Goal: Task Accomplishment & Management: Use online tool/utility

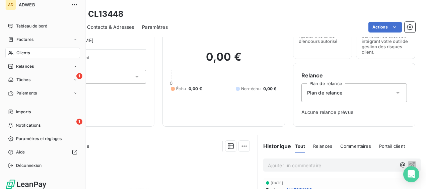
scroll to position [9, 0]
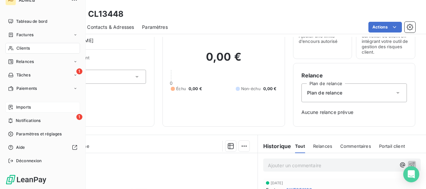
click at [29, 106] on span "Imports" at bounding box center [23, 107] width 15 height 6
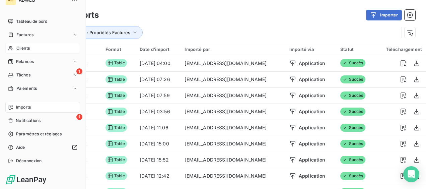
click at [25, 50] on span "Clients" at bounding box center [22, 48] width 13 height 6
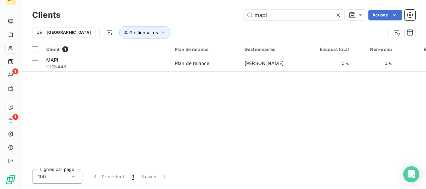
drag, startPoint x: 285, startPoint y: 20, endPoint x: 239, endPoint y: 20, distance: 46.5
click at [239, 20] on div "Clients mapi Actions" at bounding box center [223, 15] width 383 height 14
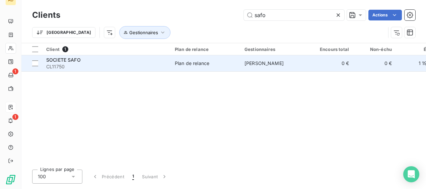
type input "safo"
click at [244, 59] on td "[PERSON_NAME]" at bounding box center [275, 63] width 70 height 16
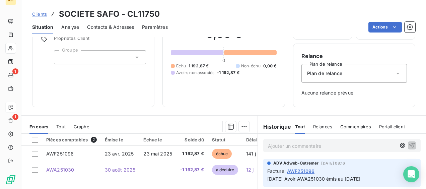
scroll to position [134, 0]
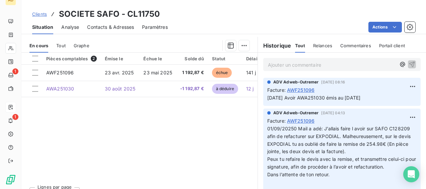
click at [43, 13] on span "Clients" at bounding box center [39, 13] width 15 height 5
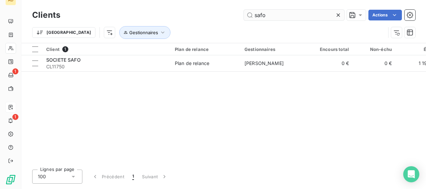
drag, startPoint x: 273, startPoint y: 15, endPoint x: 249, endPoint y: 18, distance: 23.6
click at [249, 18] on input "safo" at bounding box center [294, 15] width 100 height 11
type input "expodial"
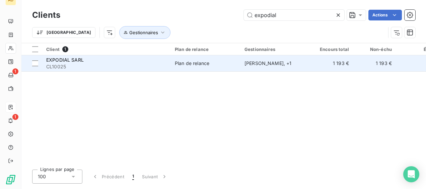
click at [198, 63] on div "Plan de relance" at bounding box center [192, 63] width 34 height 7
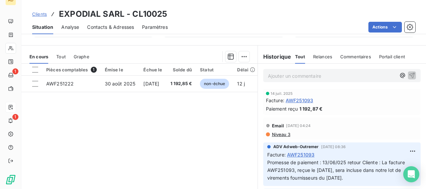
scroll to position [136, 0]
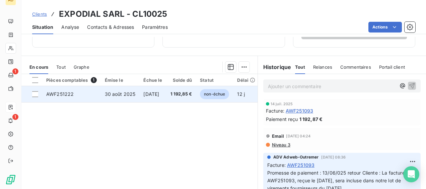
click at [192, 91] on span "1 192,85 €" at bounding box center [181, 94] width 22 height 7
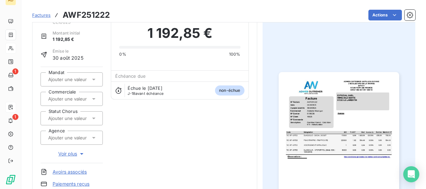
scroll to position [33, 0]
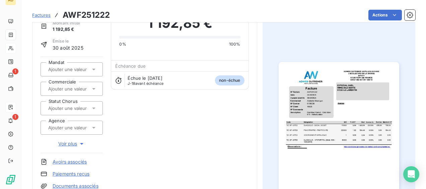
click at [90, 88] on icon at bounding box center [93, 88] width 7 height 7
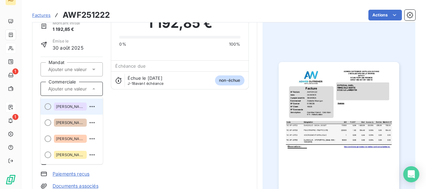
click at [77, 103] on div "[PERSON_NAME]" at bounding box center [70, 106] width 33 height 8
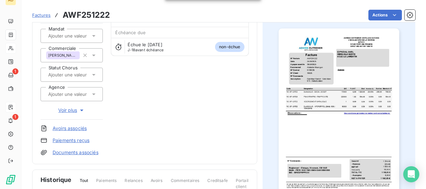
scroll to position [0, 0]
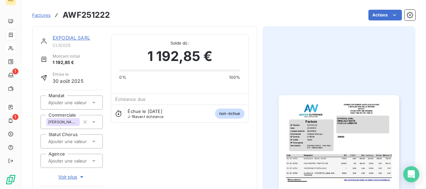
click at [68, 38] on link "EXPODIAL SARL" at bounding box center [71, 38] width 37 height 6
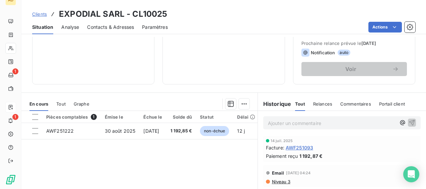
scroll to position [100, 0]
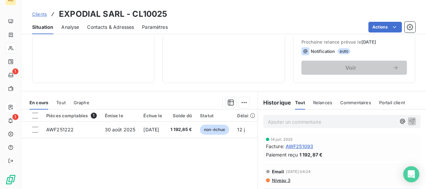
click at [177, 158] on div "Pièces comptables 1 Émise le Échue le Solde dû Statut Délai Retard Agence Statu…" at bounding box center [139, 173] width 236 height 129
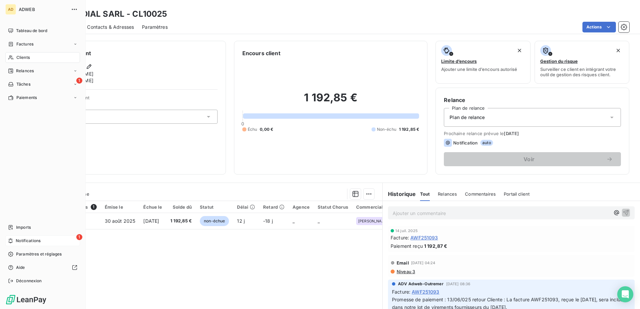
click at [38, 188] on span "Notifications" at bounding box center [28, 241] width 25 height 6
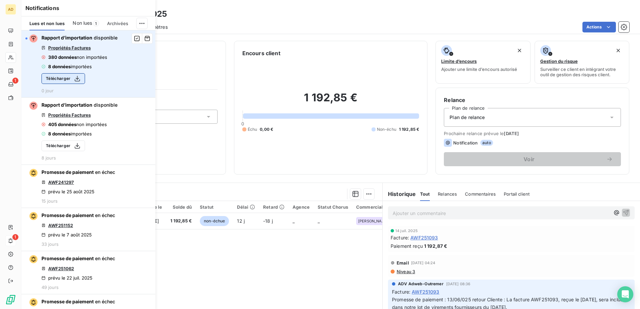
click at [61, 77] on button "Télécharger" at bounding box center [64, 78] width 44 height 11
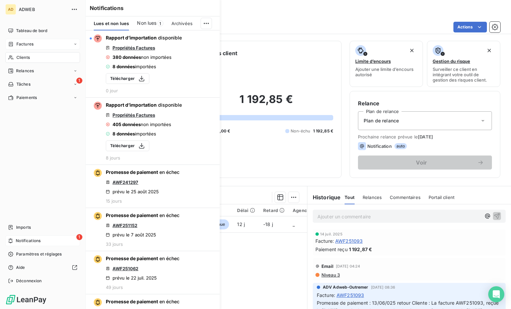
click at [21, 43] on span "Factures" at bounding box center [24, 44] width 17 height 6
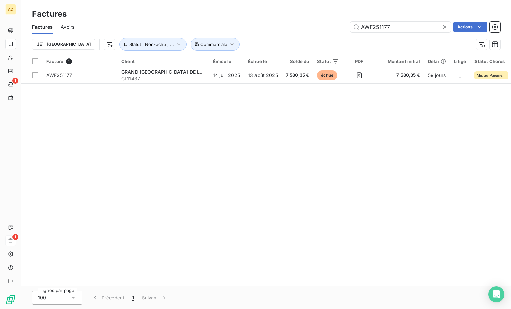
click at [425, 27] on icon at bounding box center [444, 27] width 7 height 7
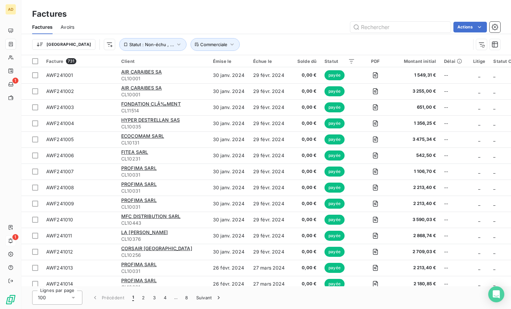
drag, startPoint x: 341, startPoint y: 287, endPoint x: 320, endPoint y: 286, distance: 21.1
click at [401, 188] on div "Factures Factures Avoirs Actions Trier Statut : Non-échu , ... Commerciale Fact…" at bounding box center [265, 154] width 489 height 309
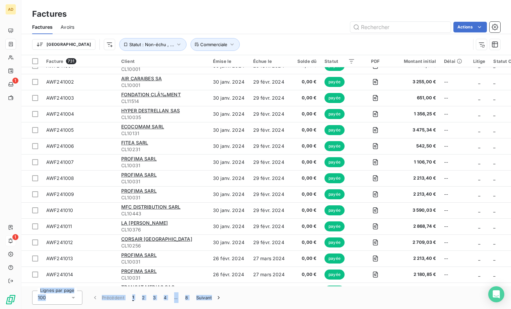
click at [269, 188] on div "Lignes par page 100 Précédent 1 2 3 4 … 8 Suivant" at bounding box center [265, 298] width 489 height 23
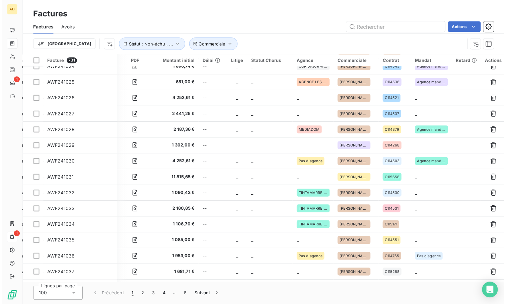
scroll to position [612, 240]
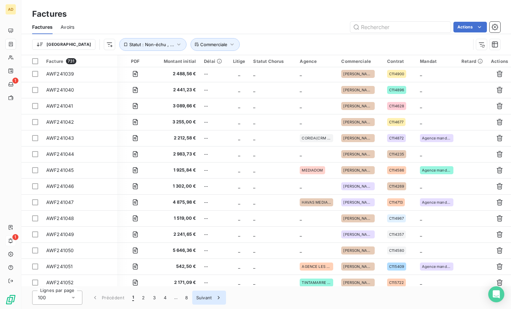
click at [202, 188] on button "Suivant" at bounding box center [209, 298] width 34 height 14
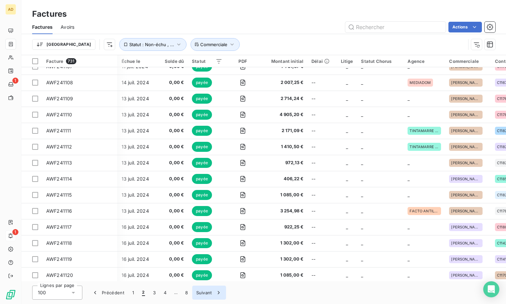
scroll to position [612, 131]
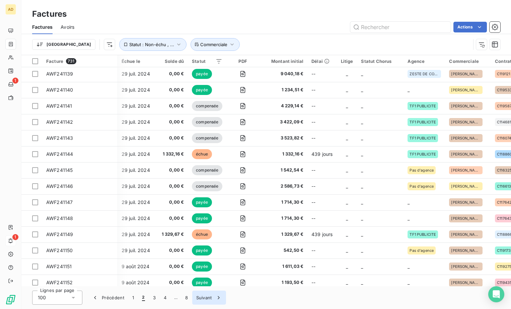
click at [199, 188] on button "Suivant" at bounding box center [209, 298] width 34 height 14
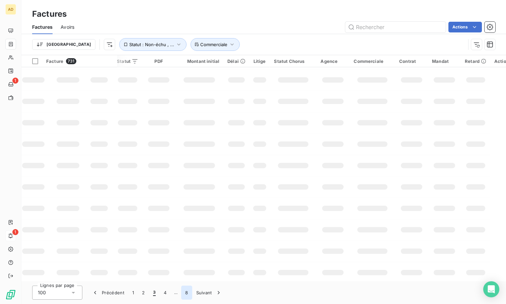
click at [183, 188] on button "8" at bounding box center [186, 293] width 11 height 14
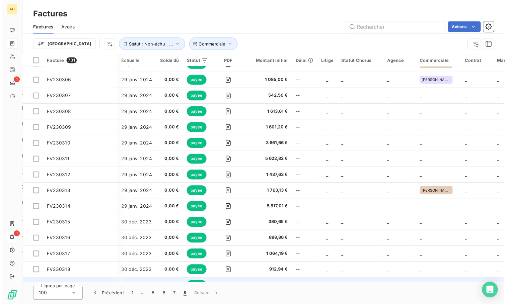
scroll to position [282, 131]
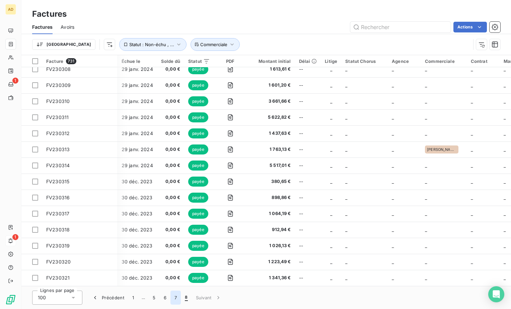
click at [174, 188] on button "7" at bounding box center [175, 298] width 10 height 14
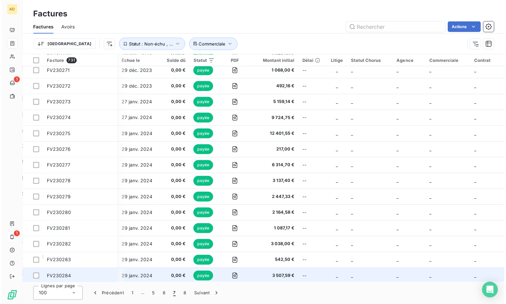
scroll to position [1391, 131]
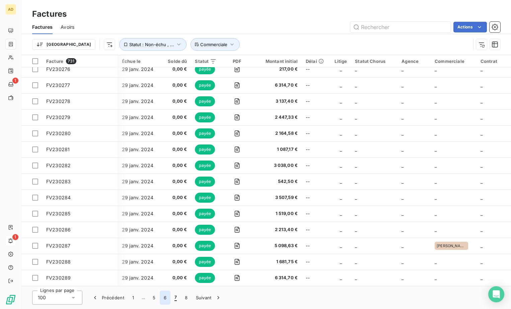
click at [162, 188] on button "6" at bounding box center [165, 298] width 11 height 14
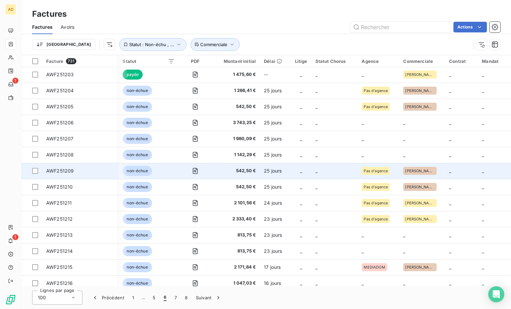
scroll to position [955, 202]
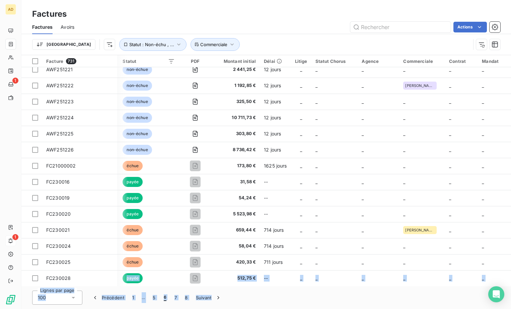
drag, startPoint x: 240, startPoint y: 287, endPoint x: 125, endPoint y: 286, distance: 114.5
click at [125, 188] on div "Factures Factures Avoirs Actions Trier Statut : Non-échu , ... Commerciale Fact…" at bounding box center [265, 154] width 489 height 309
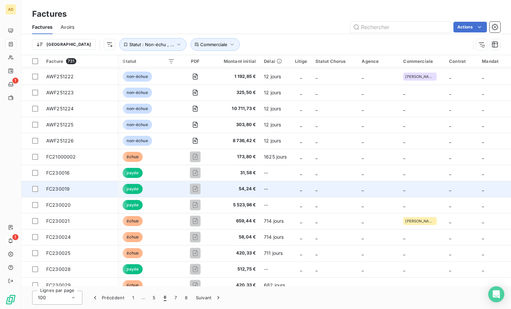
click at [404, 188] on td "_" at bounding box center [422, 189] width 46 height 16
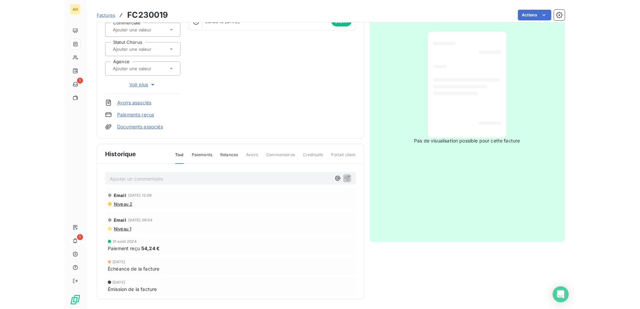
scroll to position [93, 0]
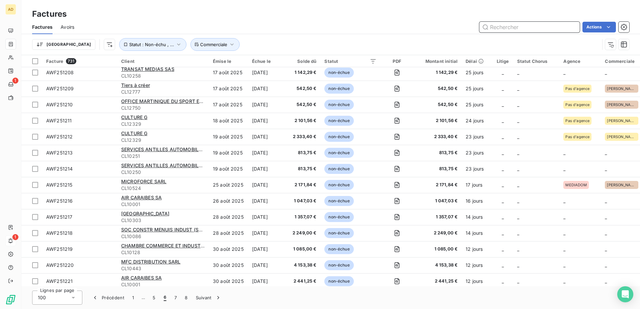
scroll to position [837, 0]
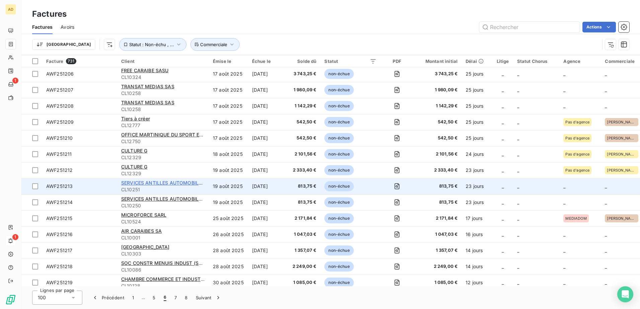
click at [155, 182] on span "SERVICES ANTILLES AUTOMOBILES (S2A) SARL" at bounding box center [176, 183] width 111 height 6
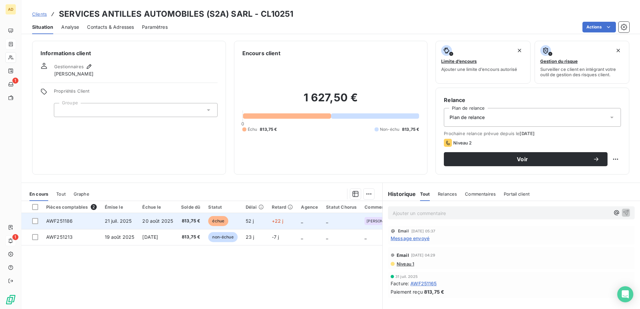
click at [104, 188] on td "21 juil. 2025" at bounding box center [120, 221] width 38 height 16
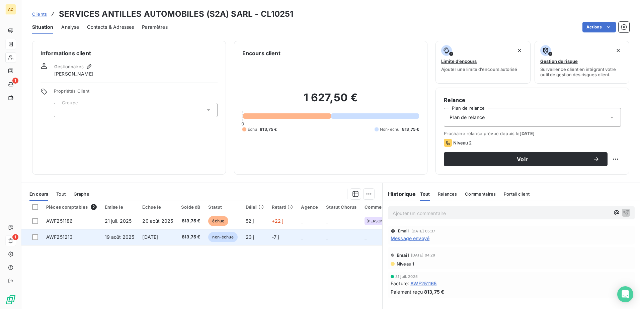
click at [155, 188] on td "[DATE]" at bounding box center [157, 237] width 39 height 16
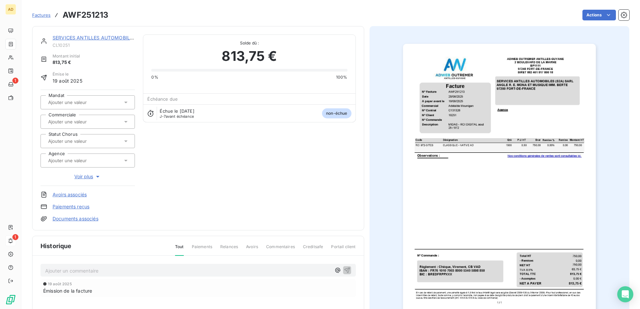
click at [125, 121] on icon at bounding box center [126, 122] width 7 height 7
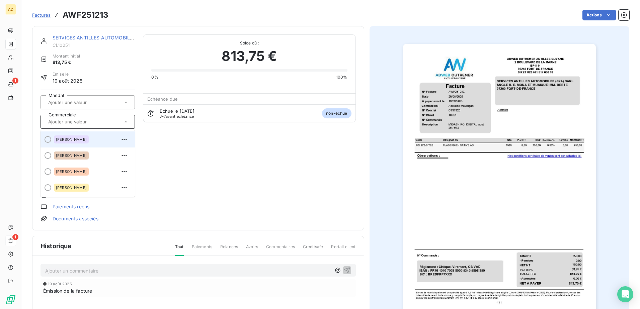
click at [89, 141] on div "[PERSON_NAME]" at bounding box center [71, 140] width 35 height 8
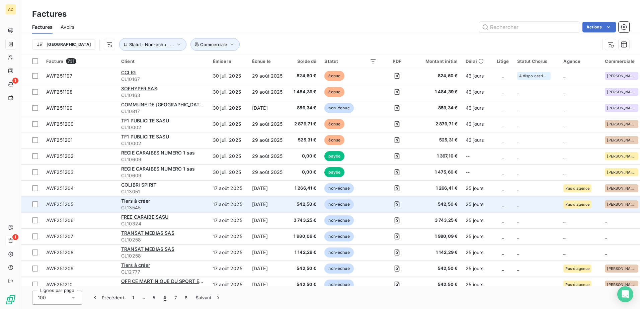
scroll to position [703, 0]
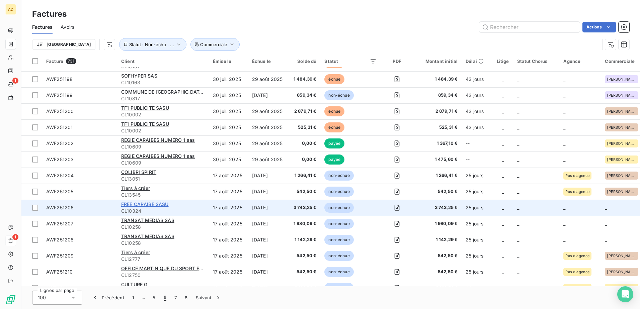
click at [150, 188] on span "FREE CARAIBE SASU" at bounding box center [145, 205] width 48 height 6
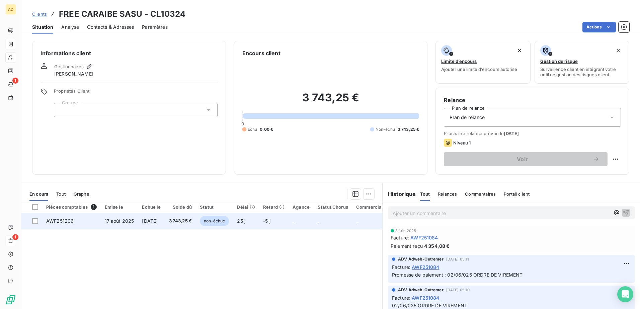
click at [134, 188] on td "17 août 2025" at bounding box center [119, 221] width 37 height 16
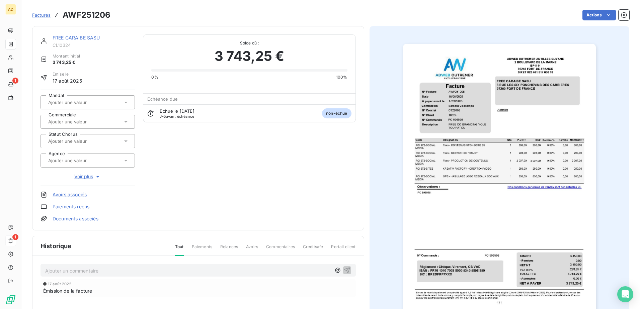
click at [125, 123] on icon at bounding box center [126, 122] width 7 height 7
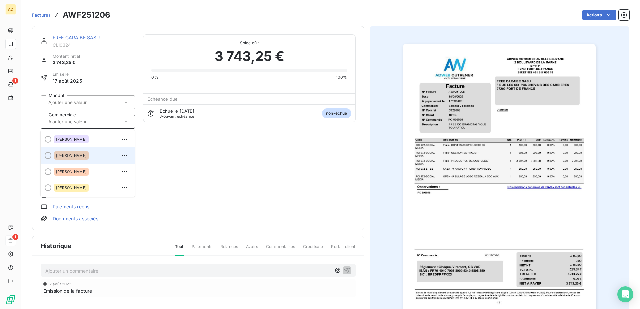
click at [81, 159] on div "[PERSON_NAME]" at bounding box center [71, 156] width 35 height 8
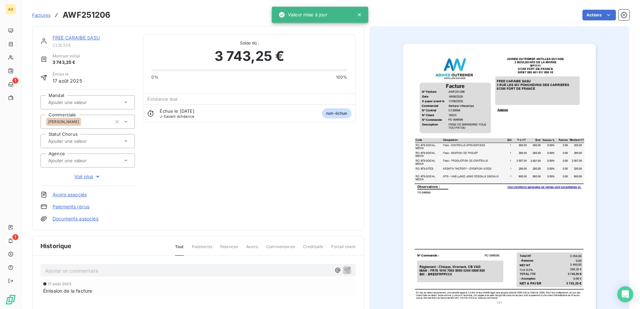
click at [62, 38] on link "FREE CARAIBE SASU" at bounding box center [77, 38] width 48 height 6
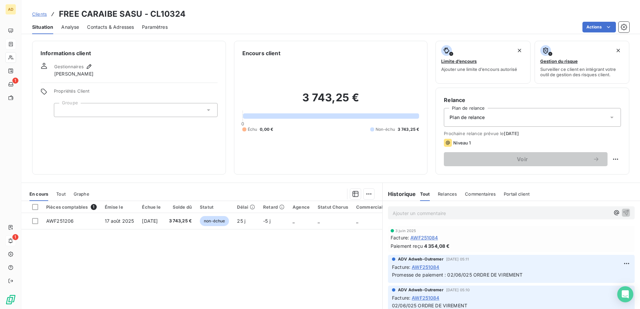
click at [44, 16] on span "Clients" at bounding box center [39, 13] width 15 height 5
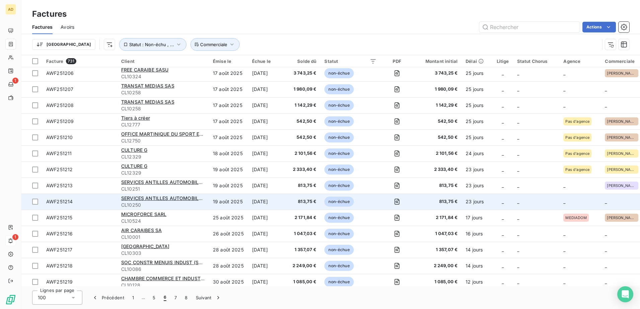
scroll to position [837, 0]
click at [151, 188] on span "SERVICES ANTILLES AUTOMOBILES (S2A) SARL" at bounding box center [176, 199] width 111 height 6
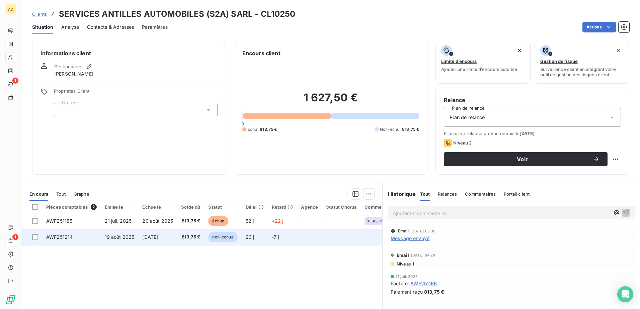
click at [158, 188] on span "[DATE]" at bounding box center [150, 237] width 16 height 6
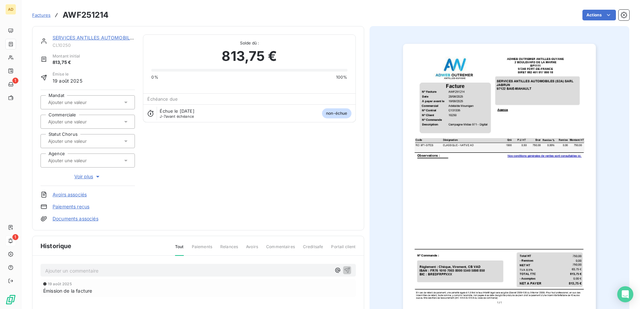
click at [125, 122] on icon at bounding box center [125, 122] width 3 height 2
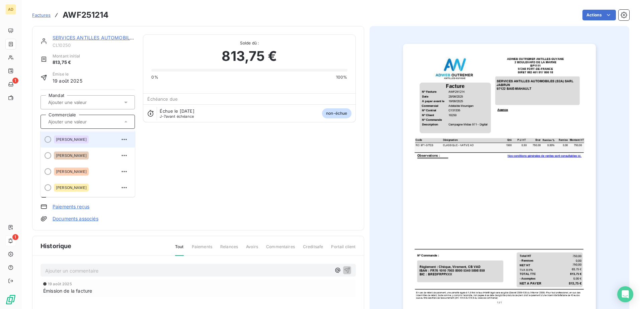
click at [80, 141] on span "[PERSON_NAME]" at bounding box center [71, 140] width 31 height 4
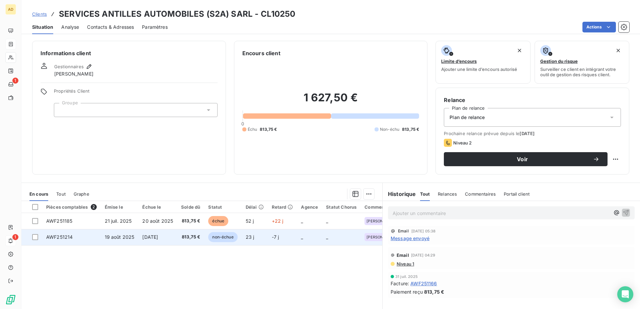
click at [150, 188] on span "[DATE]" at bounding box center [150, 237] width 16 height 6
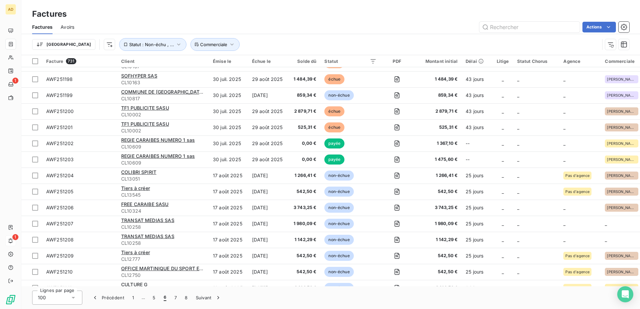
scroll to position [736, 0]
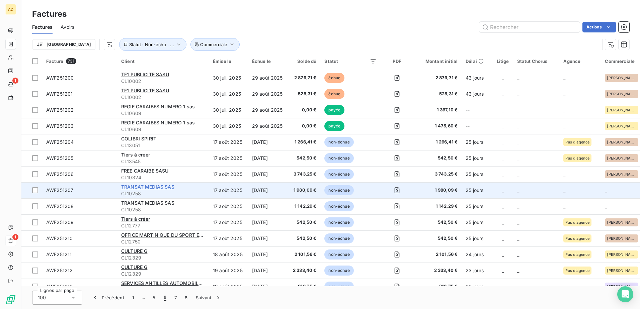
click at [131, 187] on span "TRANSAT MEDIAS SAS" at bounding box center [147, 187] width 53 height 6
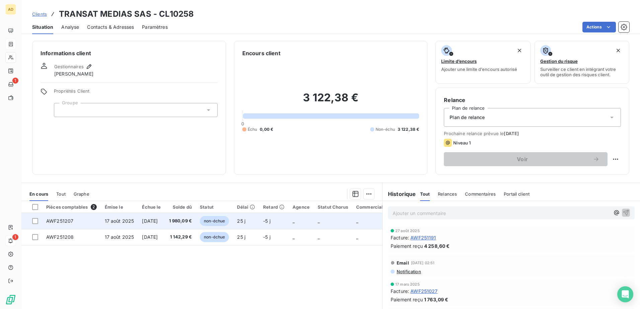
click at [138, 188] on td "[DATE]" at bounding box center [151, 221] width 27 height 16
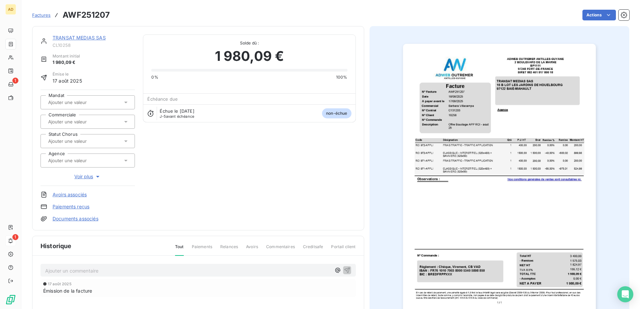
click at [91, 124] on input "text" at bounding box center [81, 122] width 67 height 6
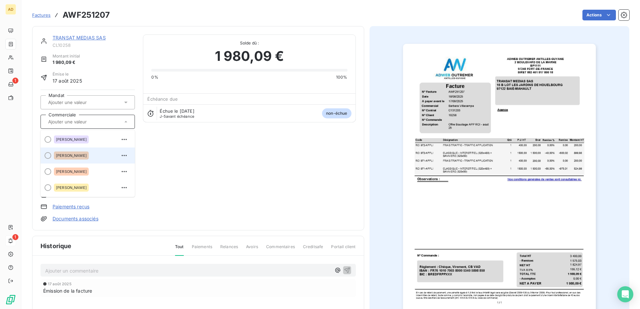
click at [68, 156] on span "[PERSON_NAME]" at bounding box center [71, 156] width 31 height 4
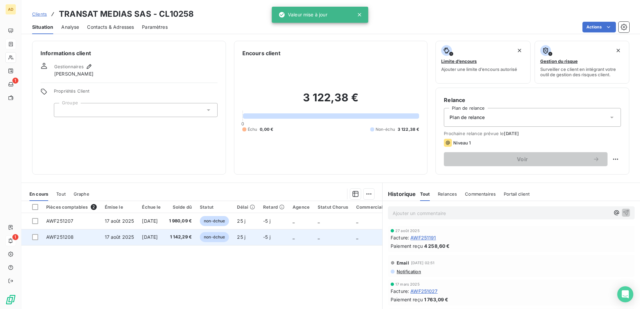
click at [132, 188] on span "17 août 2025" at bounding box center [119, 237] width 29 height 6
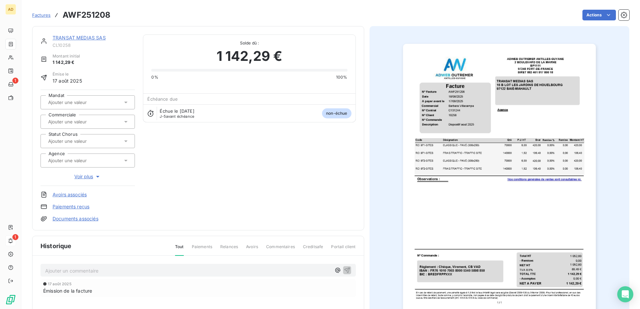
click at [127, 123] on icon at bounding box center [126, 122] width 7 height 7
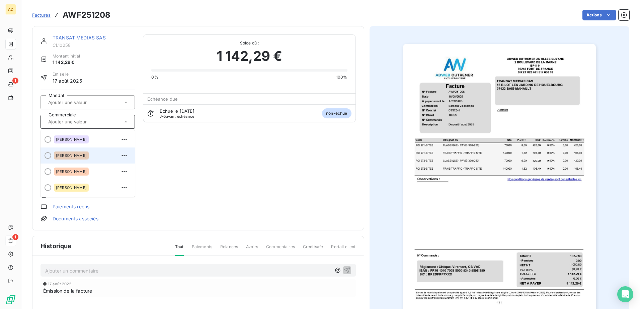
click at [94, 156] on div "[PERSON_NAME]" at bounding box center [92, 155] width 76 height 11
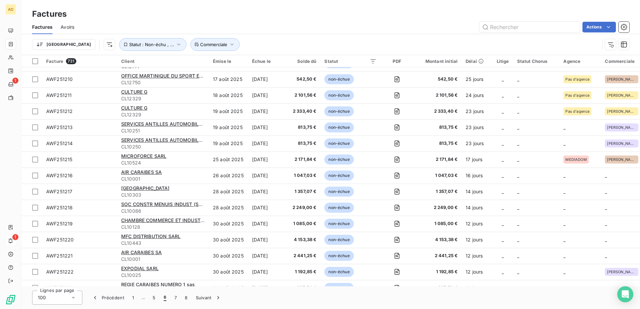
scroll to position [937, 0]
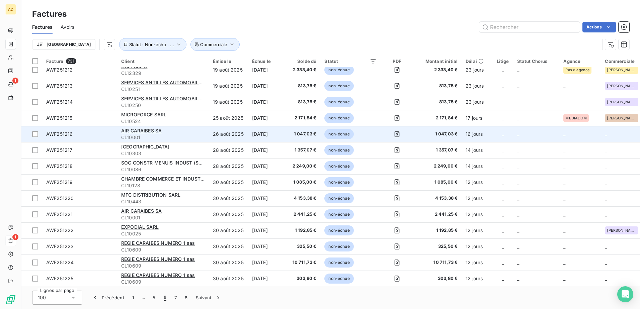
click at [425, 138] on td "_" at bounding box center [536, 134] width 47 height 16
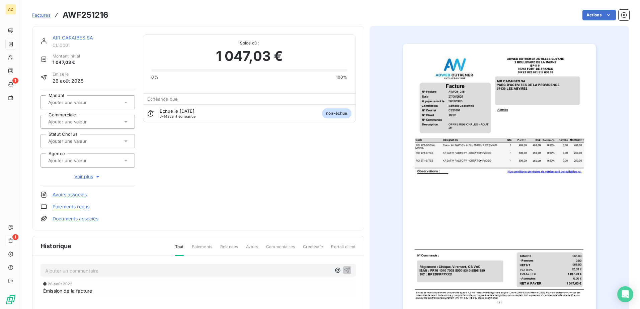
click at [123, 122] on icon at bounding box center [126, 122] width 7 height 7
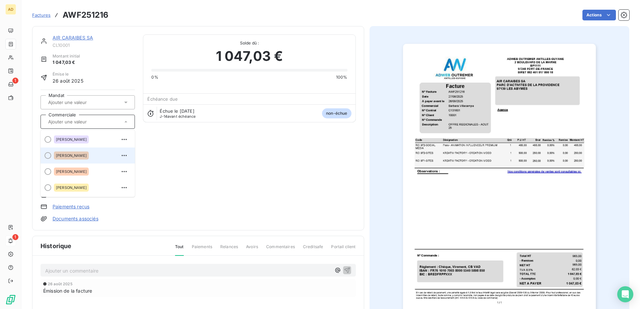
click at [63, 153] on div "[PERSON_NAME]" at bounding box center [71, 156] width 35 height 8
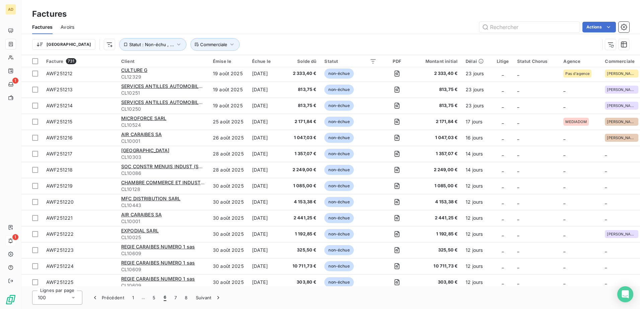
scroll to position [937, 0]
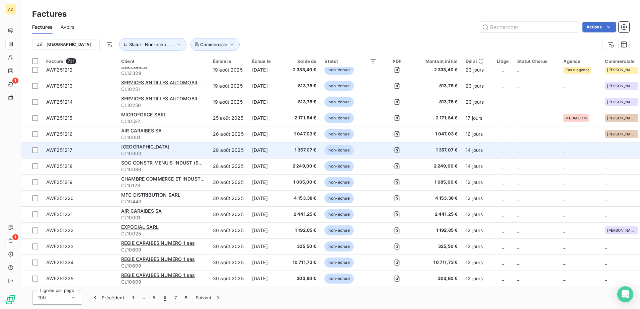
click at [425, 151] on span "_" at bounding box center [503, 150] width 2 height 6
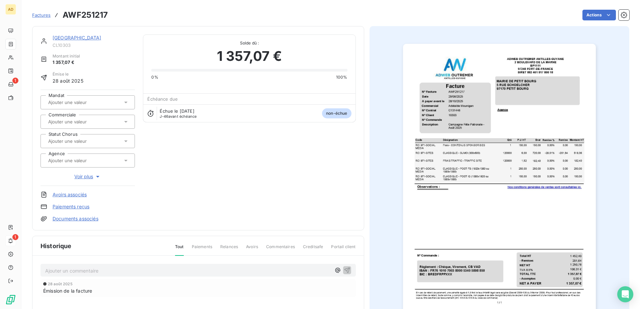
click at [125, 124] on icon at bounding box center [126, 122] width 7 height 7
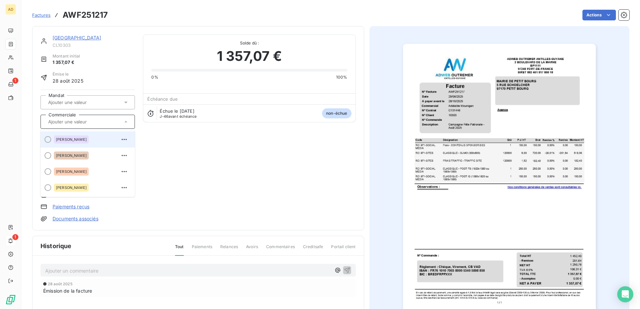
click at [98, 139] on div "[PERSON_NAME]" at bounding box center [92, 139] width 76 height 11
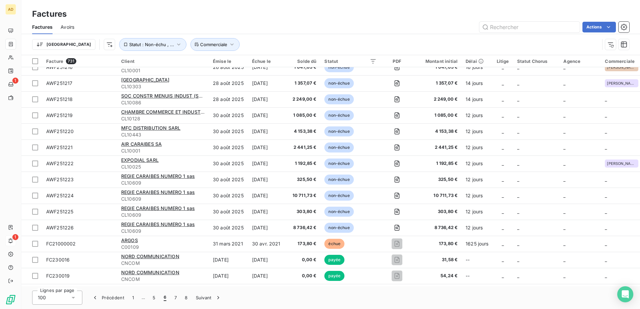
scroll to position [904, 0]
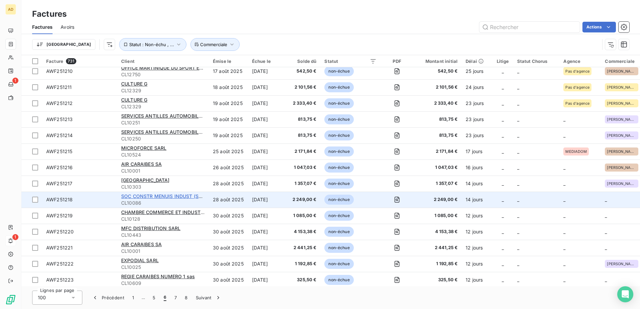
click at [147, 188] on span "SOC CONSTR MENUIS INDUST (SOCOMI) SARL" at bounding box center [175, 196] width 109 height 6
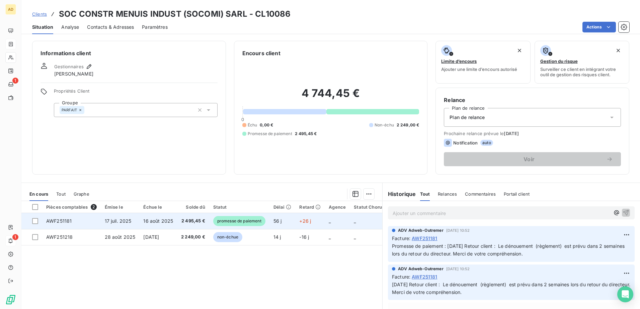
click at [137, 188] on td "17 juil. 2025" at bounding box center [120, 221] width 39 height 16
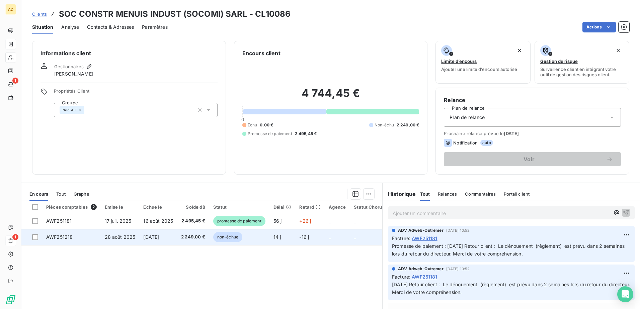
click at [103, 188] on td "28 août 2025" at bounding box center [120, 237] width 39 height 16
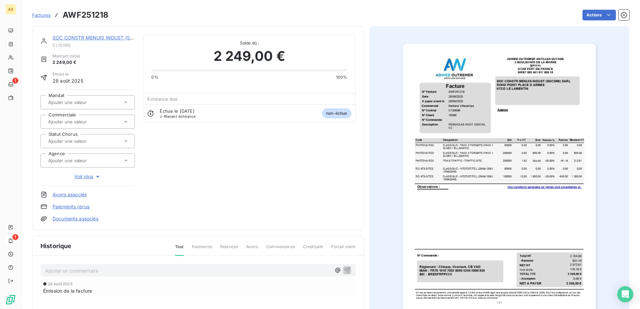
click at [128, 122] on icon at bounding box center [126, 122] width 7 height 7
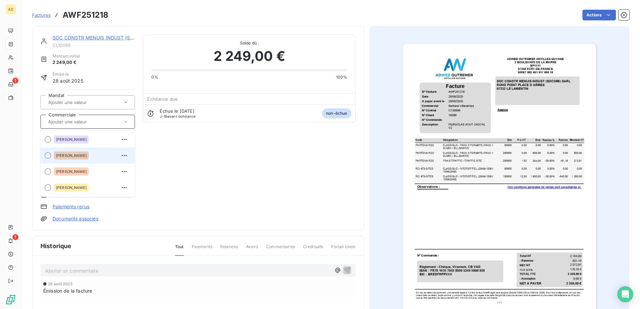
click at [76, 154] on span "[PERSON_NAME]" at bounding box center [71, 156] width 31 height 4
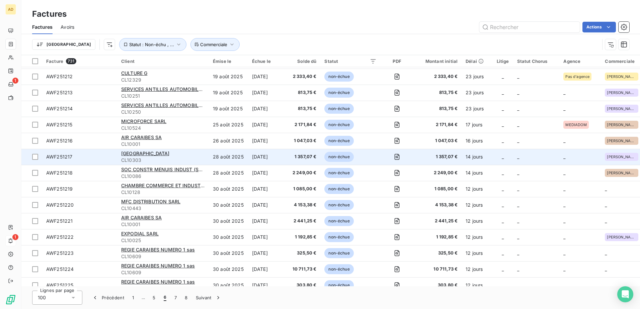
scroll to position [971, 0]
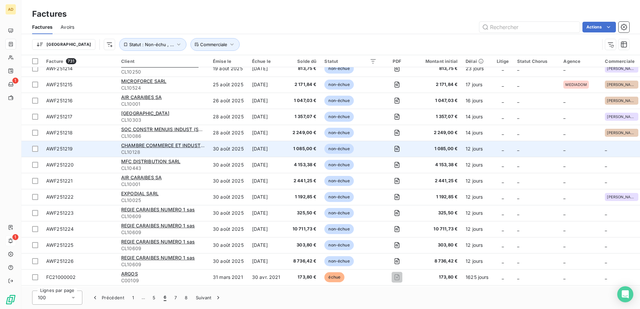
click at [425, 153] on td "_" at bounding box center [536, 149] width 47 height 16
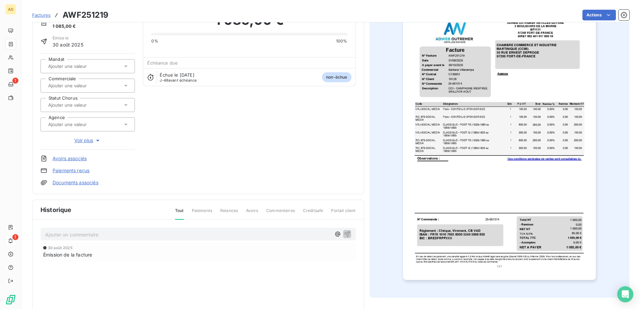
scroll to position [26, 0]
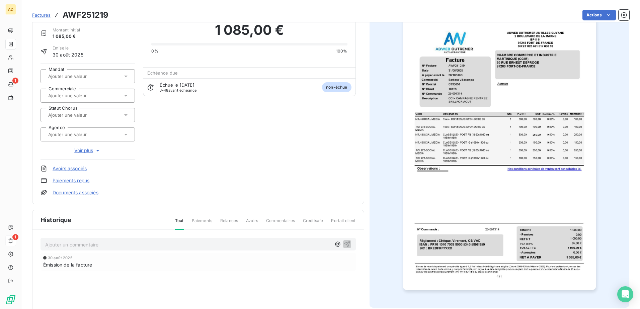
click at [126, 96] on icon at bounding box center [126, 95] width 7 height 7
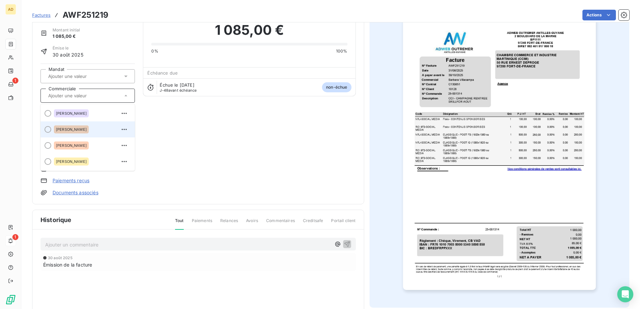
click at [85, 129] on span "[PERSON_NAME]" at bounding box center [71, 130] width 31 height 4
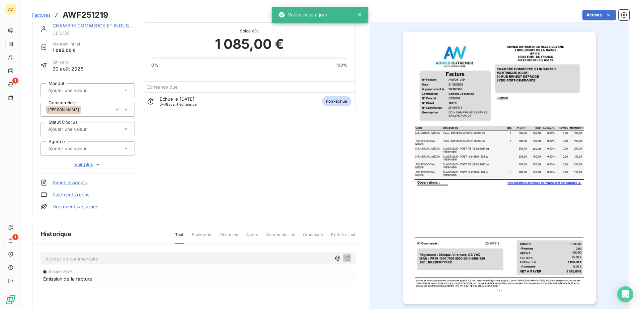
scroll to position [0, 0]
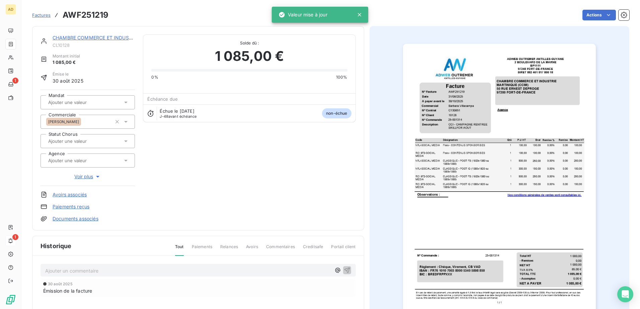
click at [70, 37] on link "CHAMBRE COMMERCE ET INDUSTRIE [GEOGRAPHIC_DATA] (CCIM)" at bounding box center [130, 38] width 154 height 6
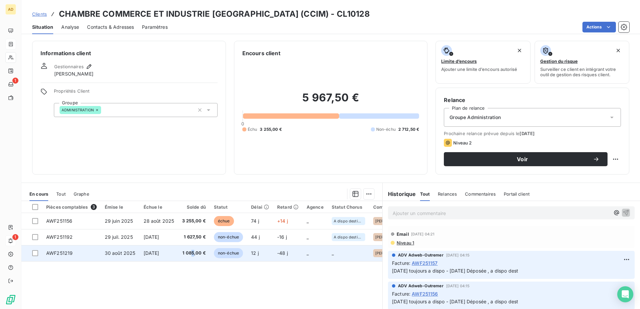
click at [192, 188] on span "1 085,00 €" at bounding box center [194, 253] width 24 height 7
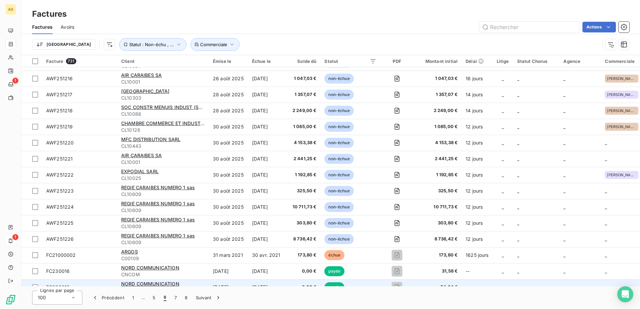
scroll to position [971, 0]
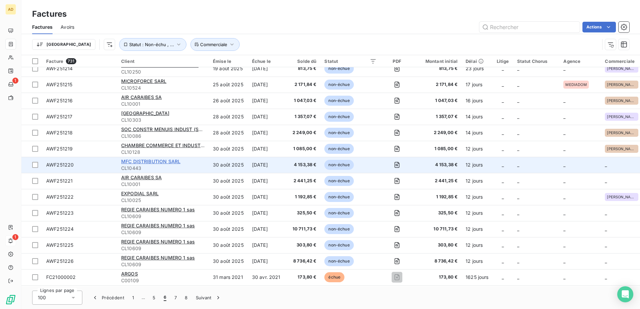
click at [160, 163] on span "MFC DISTRIBUTION SARL" at bounding box center [150, 162] width 59 height 6
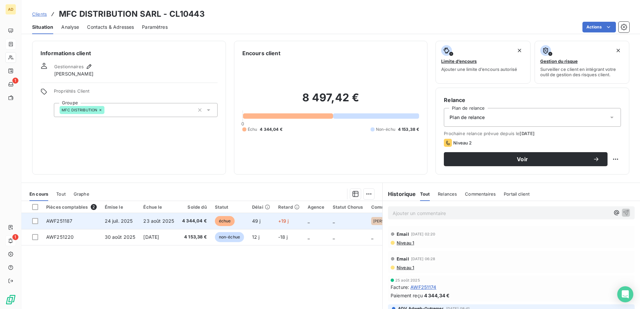
click at [175, 188] on td "23 août 2025" at bounding box center [158, 221] width 39 height 16
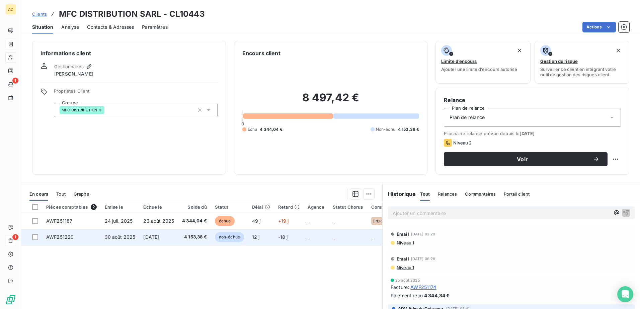
click at [171, 188] on td "[DATE]" at bounding box center [158, 237] width 39 height 16
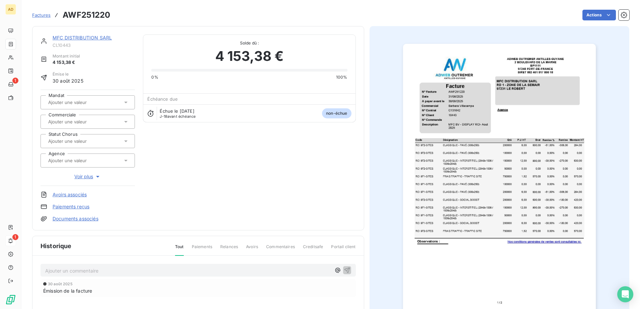
click at [129, 122] on icon at bounding box center [126, 122] width 7 height 7
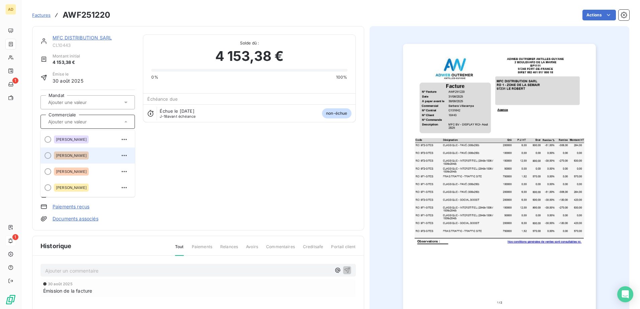
click at [93, 154] on div "[PERSON_NAME]" at bounding box center [92, 155] width 76 height 11
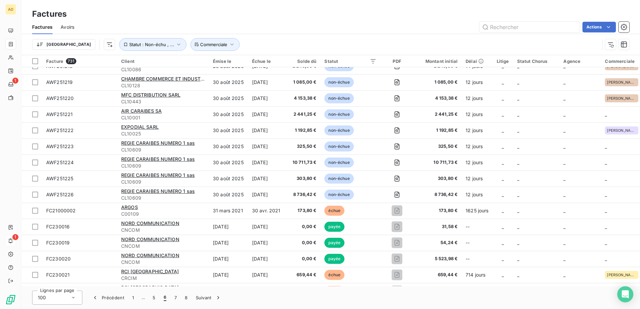
scroll to position [1038, 0]
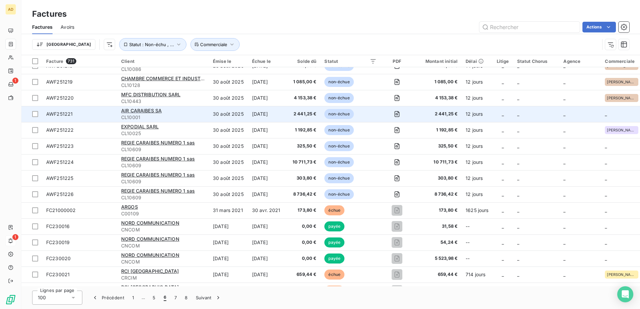
click at [301, 116] on span "2 441,25 €" at bounding box center [303, 114] width 25 height 7
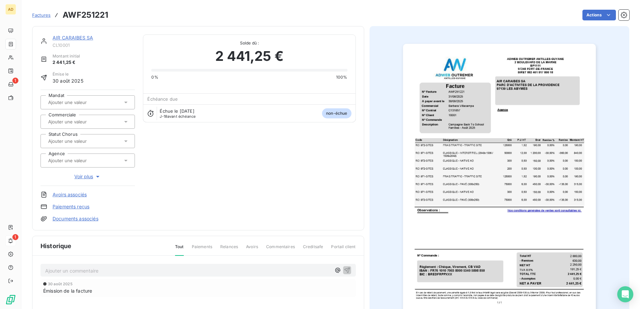
click at [127, 122] on icon at bounding box center [126, 122] width 7 height 7
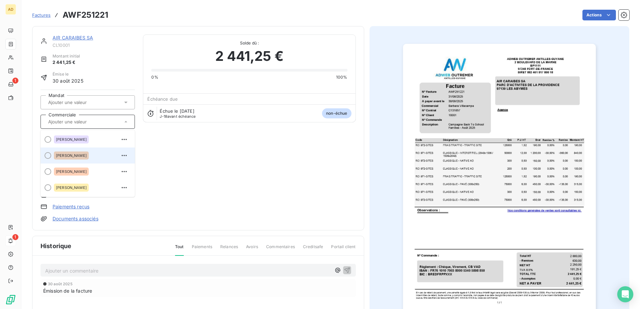
click at [87, 156] on span "[PERSON_NAME]" at bounding box center [71, 156] width 31 height 4
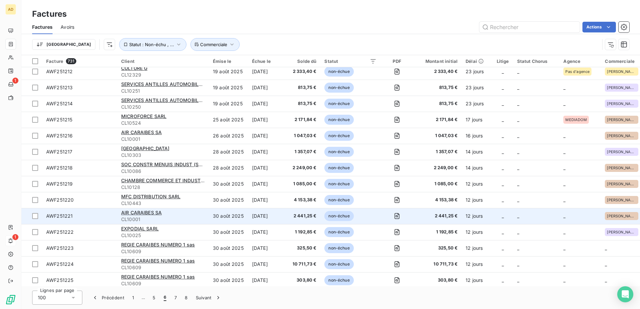
scroll to position [937, 0]
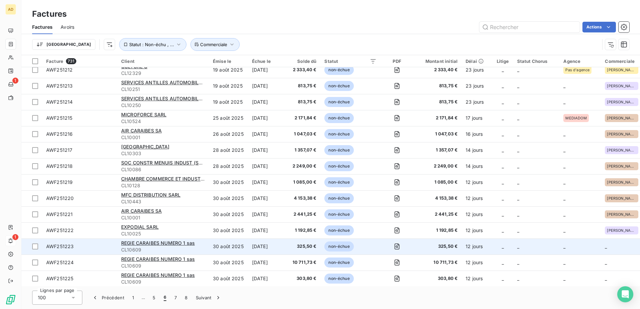
click at [422, 188] on td "325,50 €" at bounding box center [437, 247] width 48 height 16
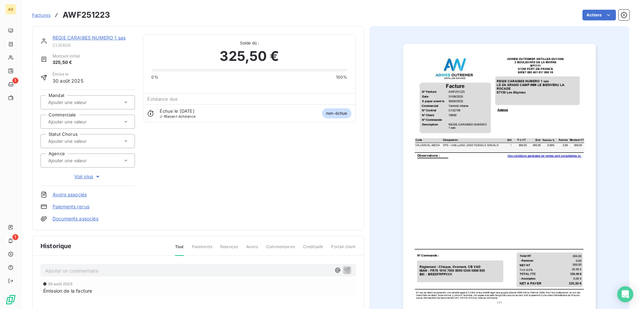
click at [125, 122] on icon at bounding box center [125, 122] width 3 height 2
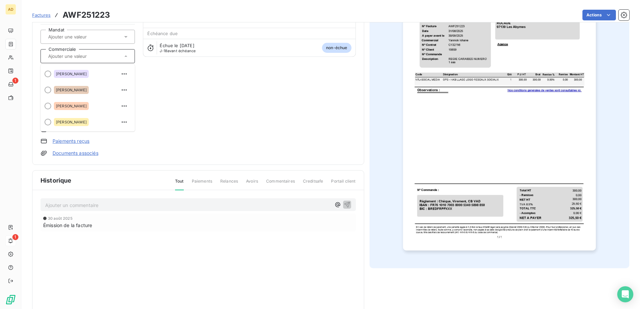
scroll to position [67, 0]
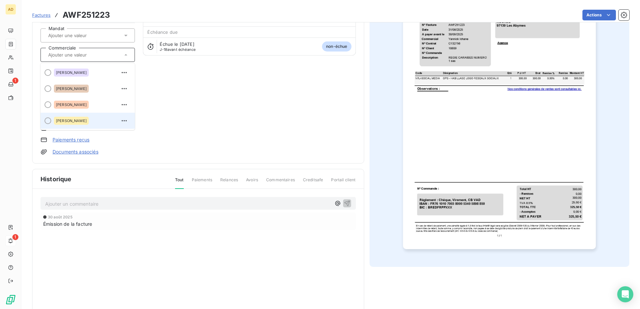
click at [80, 122] on span "[PERSON_NAME]" at bounding box center [71, 121] width 31 height 4
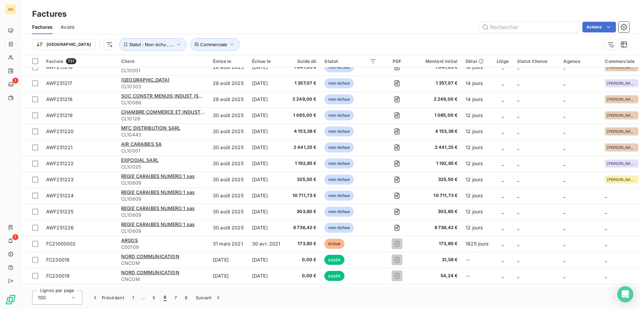
scroll to position [1038, 0]
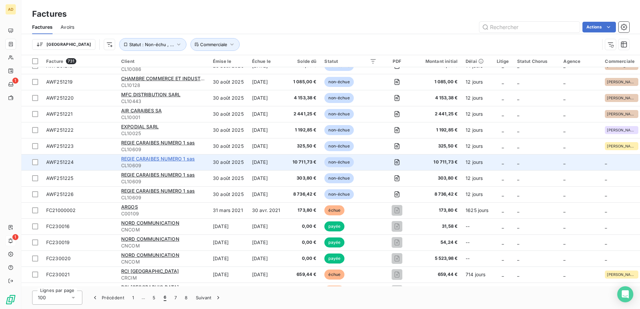
click at [177, 157] on span "REGIE CARAIBES NUMERO 1 sas" at bounding box center [158, 159] width 74 height 6
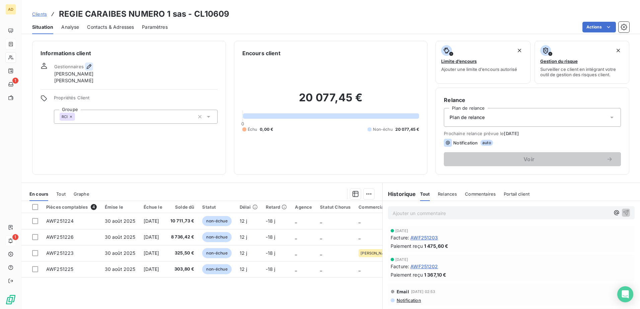
click at [89, 64] on icon "button" at bounding box center [89, 66] width 7 height 7
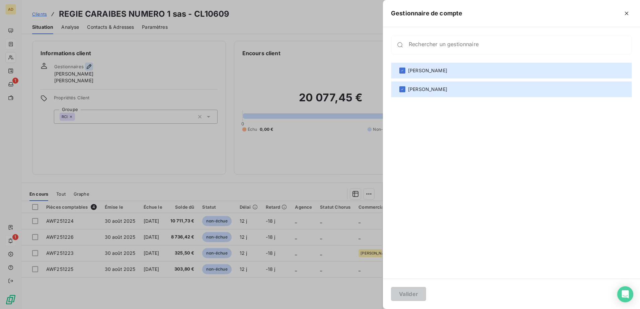
click at [89, 64] on div at bounding box center [320, 154] width 640 height 309
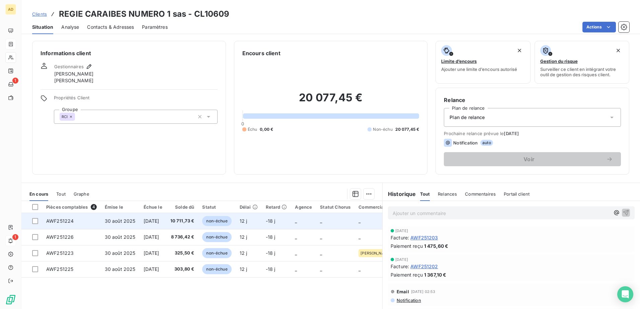
click at [192, 188] on td "10 711,73 €" at bounding box center [182, 221] width 32 height 16
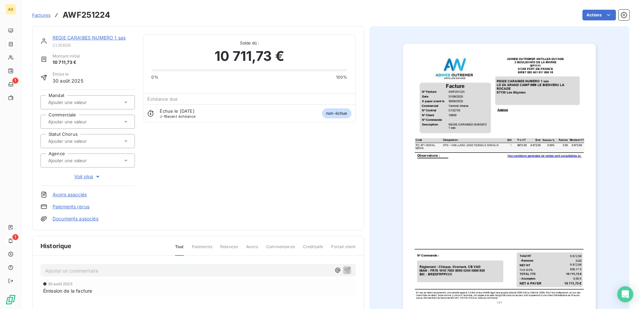
click at [126, 122] on icon at bounding box center [126, 122] width 7 height 7
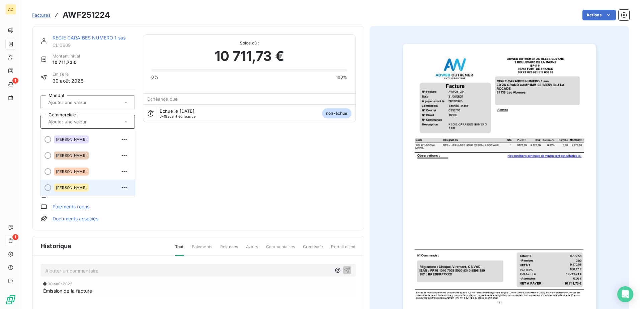
click at [102, 188] on div "[PERSON_NAME]" at bounding box center [92, 187] width 76 height 11
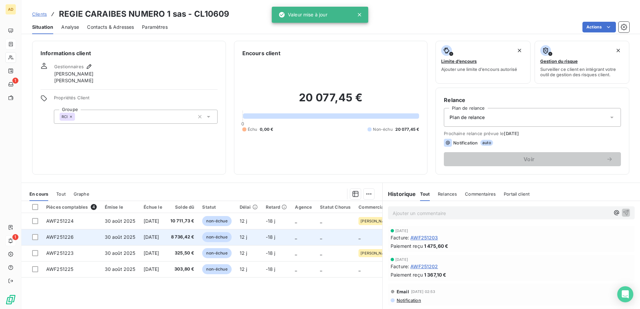
click at [140, 188] on td "[DATE]" at bounding box center [153, 237] width 27 height 16
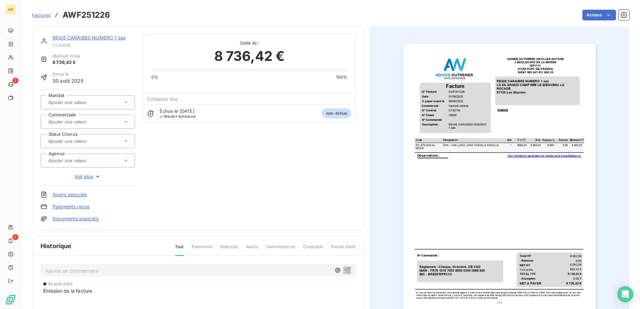
click at [126, 123] on icon at bounding box center [126, 122] width 7 height 7
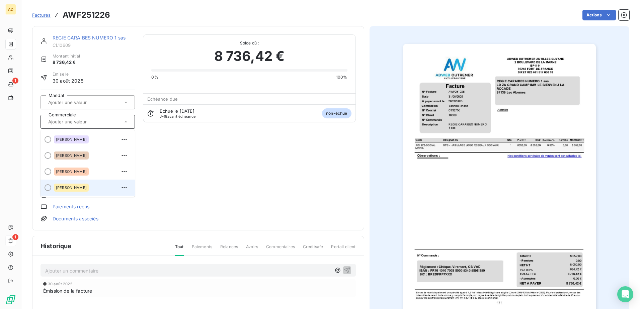
click at [81, 188] on div "[PERSON_NAME]" at bounding box center [71, 188] width 35 height 8
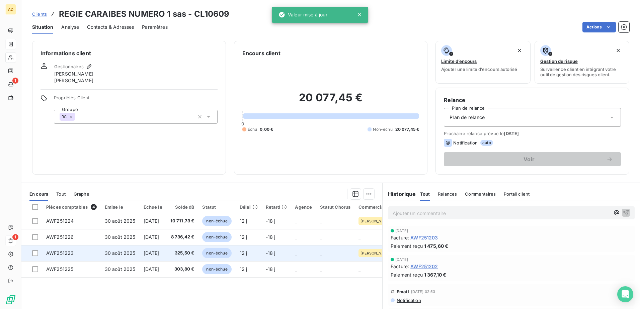
click at [159, 188] on td "[DATE]" at bounding box center [153, 253] width 27 height 16
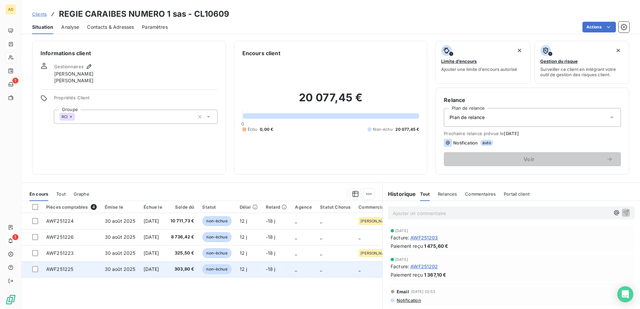
click at [158, 188] on span "[DATE]" at bounding box center [152, 269] width 16 height 6
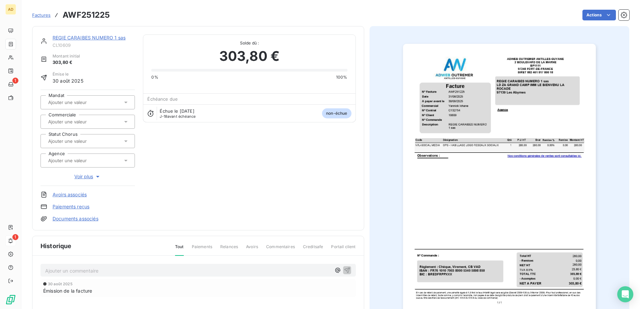
click at [128, 123] on icon at bounding box center [126, 122] width 7 height 7
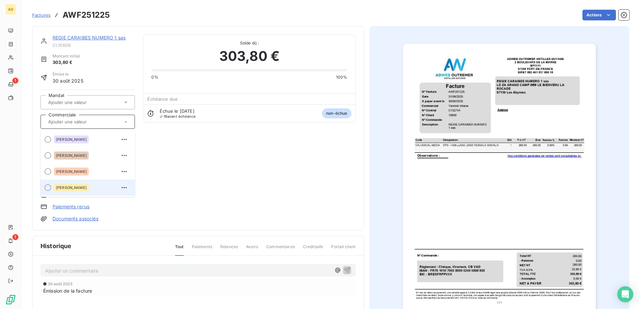
click at [89, 187] on div "[PERSON_NAME]" at bounding box center [92, 187] width 76 height 11
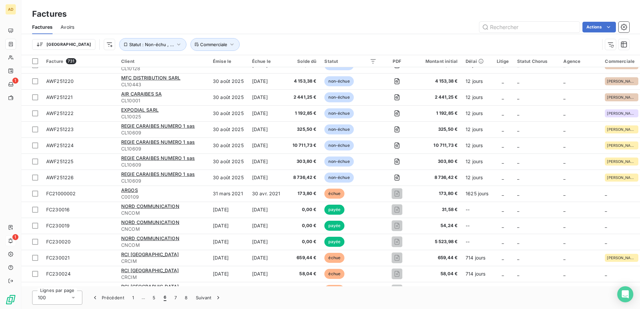
scroll to position [1105, 0]
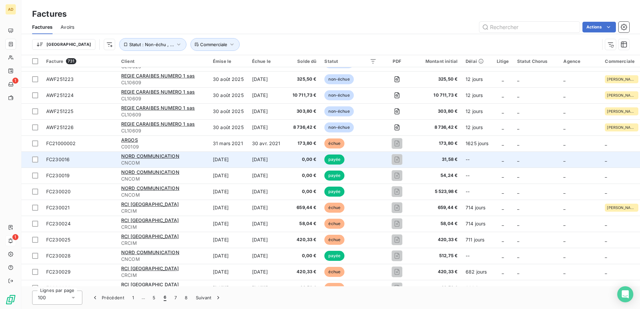
click at [200, 156] on div "NORD COMMUNICATION" at bounding box center [163, 156] width 84 height 7
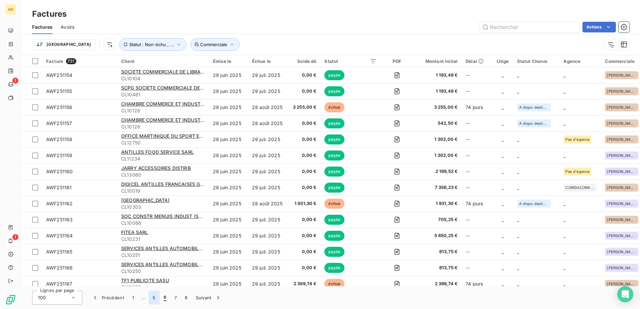
click at [153, 188] on button "5" at bounding box center [154, 298] width 11 height 14
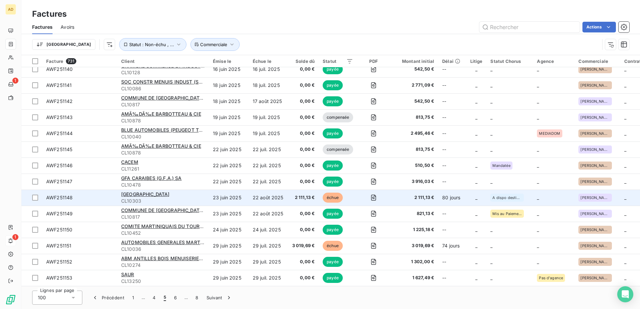
scroll to position [1391, 0]
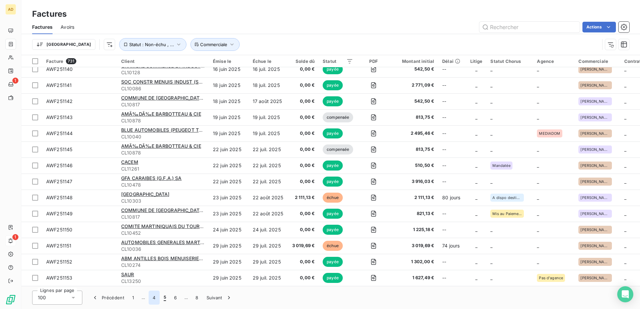
click at [156, 188] on button "4" at bounding box center [154, 298] width 11 height 14
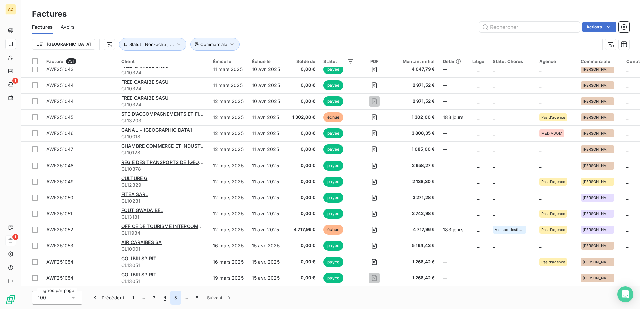
click at [177, 188] on button "5" at bounding box center [175, 298] width 11 height 14
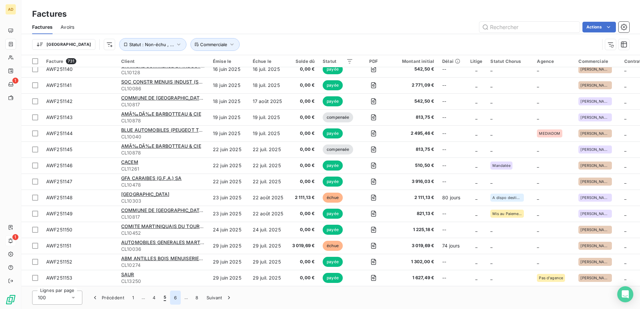
click at [178, 188] on button "6" at bounding box center [175, 298] width 11 height 14
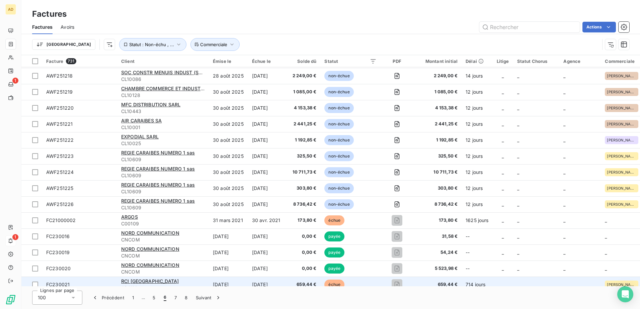
scroll to position [1022, 0]
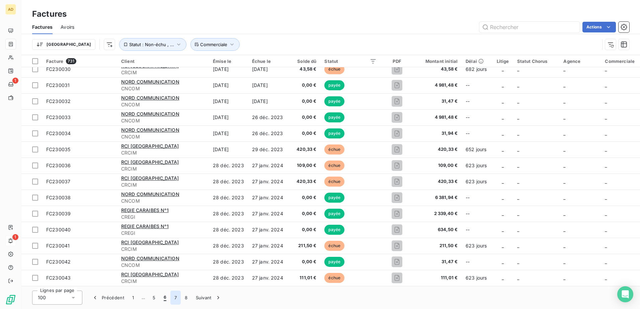
click at [178, 188] on button "7" at bounding box center [175, 298] width 10 height 14
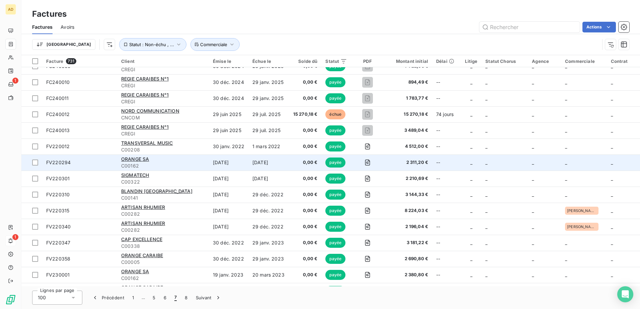
scroll to position [0, 0]
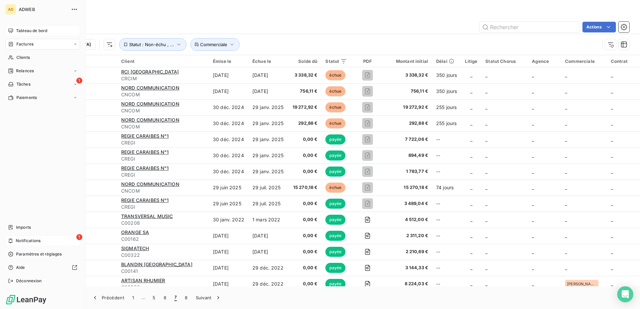
click at [38, 33] on span "Tableau de bord" at bounding box center [31, 31] width 31 height 6
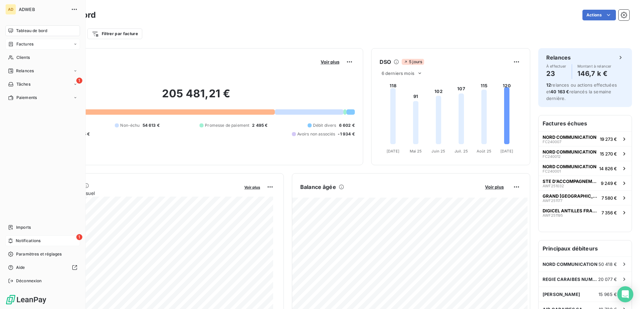
click at [30, 46] on span "Factures" at bounding box center [24, 44] width 17 height 6
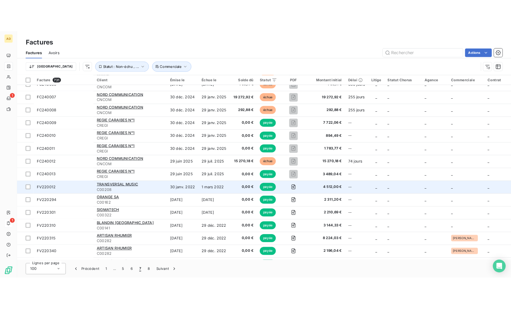
scroll to position [67, 0]
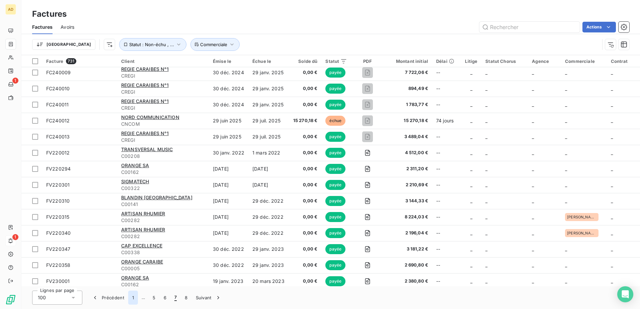
click at [131, 188] on button "1" at bounding box center [133, 298] width 10 height 14
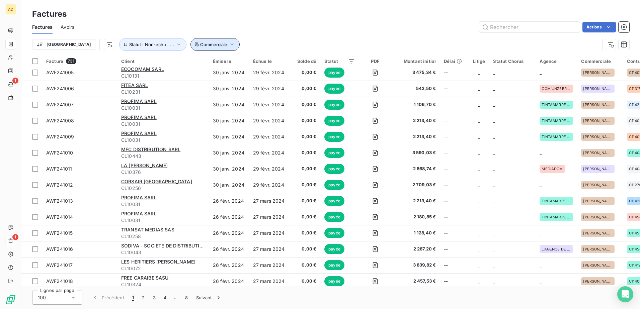
click at [200, 44] on span "Commerciale" at bounding box center [213, 44] width 27 height 5
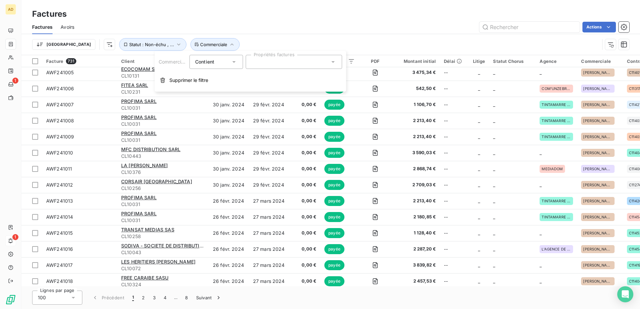
click at [272, 63] on div at bounding box center [294, 62] width 96 height 14
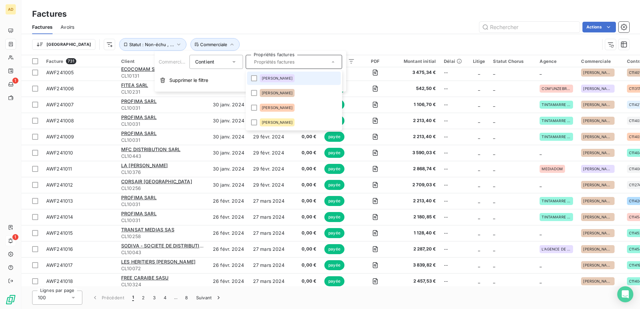
click at [273, 80] on span "[PERSON_NAME]" at bounding box center [277, 78] width 31 height 4
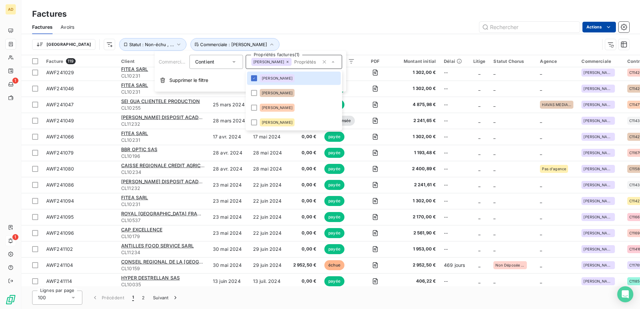
click at [425, 29] on html "AD 1 1 Factures Factures Avoirs Actions Trier Statut : Non-échu , ... Commercia…" at bounding box center [320, 154] width 640 height 309
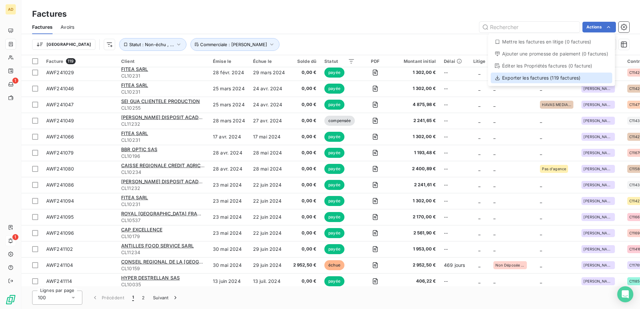
click at [425, 78] on div "Exporter les factures (119 factures)" at bounding box center [552, 78] width 122 height 11
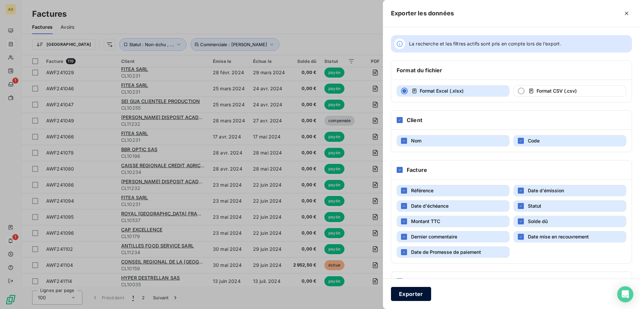
click at [422, 188] on button "Exporter" at bounding box center [411, 294] width 40 height 14
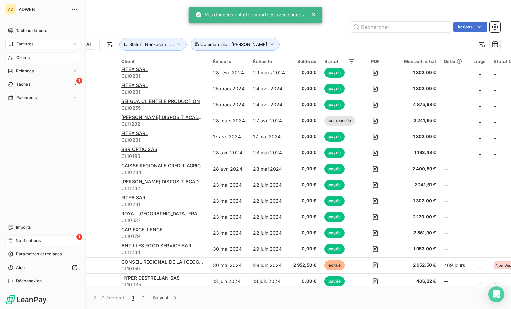
click at [25, 57] on span "Clients" at bounding box center [22, 58] width 13 height 6
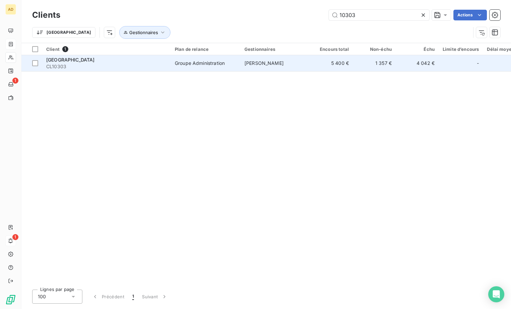
type input "10303"
click at [294, 70] on td "[PERSON_NAME]" at bounding box center [275, 63] width 70 height 16
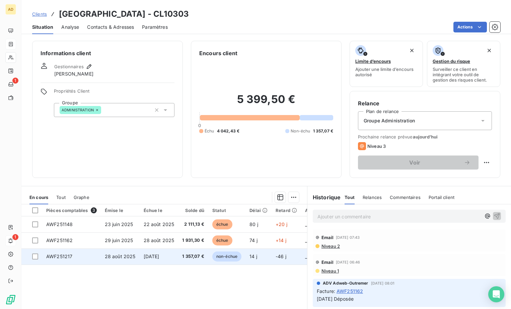
click at [188, 188] on span "1 357,07 €" at bounding box center [193, 256] width 22 height 7
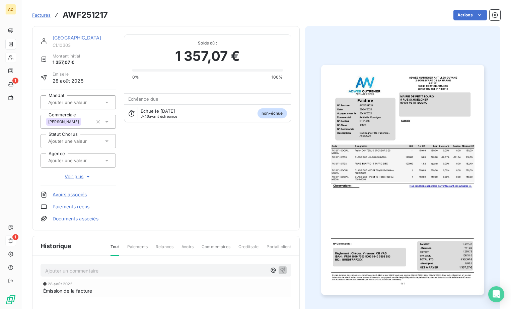
click at [106, 102] on icon at bounding box center [106, 103] width 3 height 2
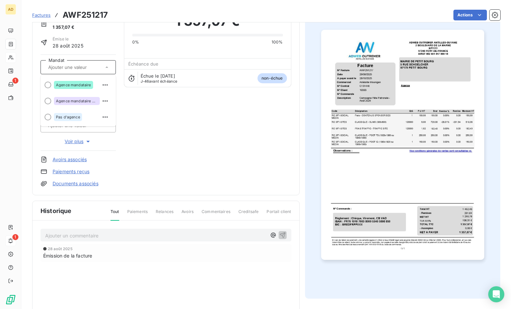
scroll to position [1, 0]
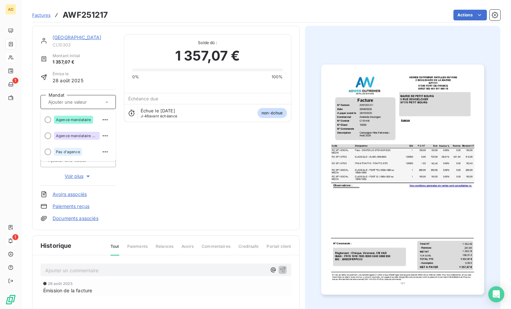
click at [106, 69] on div "[GEOGRAPHIC_DATA] Montant initial 1 357,07 € Émise le [DATE] Mandat Agence mand…" at bounding box center [78, 128] width 75 height 188
click at [107, 140] on icon at bounding box center [106, 141] width 7 height 7
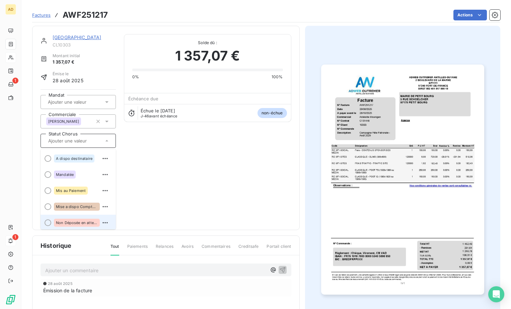
click at [62, 188] on span "Non Déposée en attente de BDC" at bounding box center [77, 223] width 42 height 4
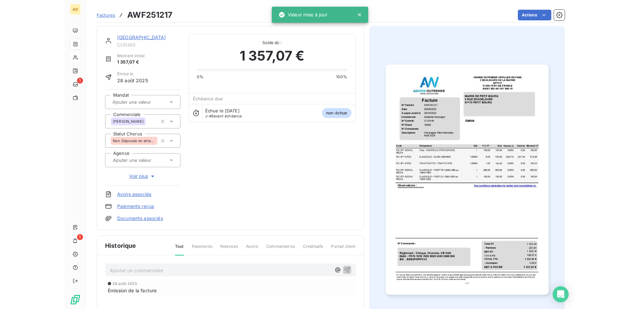
scroll to position [0, 0]
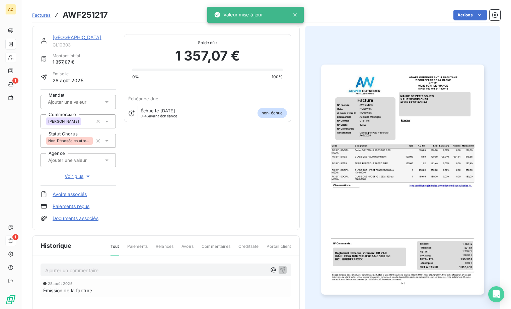
click at [59, 188] on p "Ajouter un commentaire ﻿" at bounding box center [155, 270] width 221 height 8
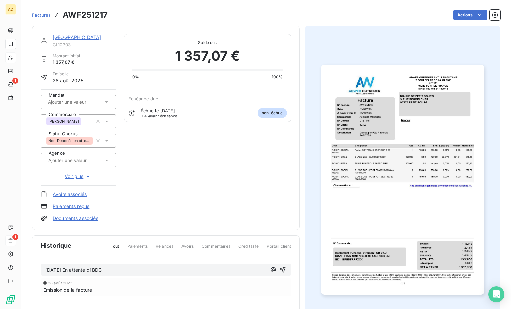
click at [101, 188] on span "[DATE] En attente di BDC" at bounding box center [73, 270] width 57 height 6
click at [282, 188] on icon "button" at bounding box center [282, 269] width 7 height 7
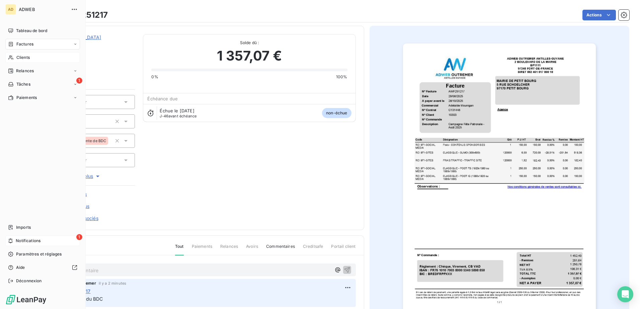
click at [19, 188] on span "Notifications" at bounding box center [28, 241] width 25 height 6
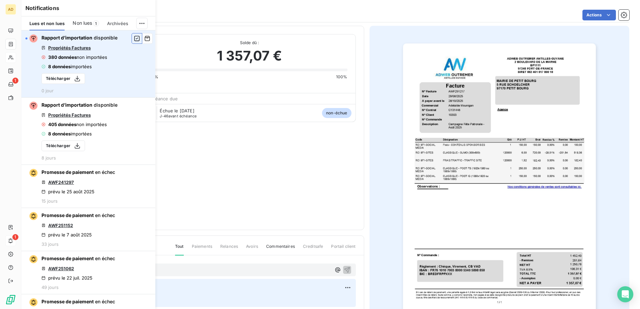
click at [134, 39] on icon "button" at bounding box center [137, 38] width 6 height 7
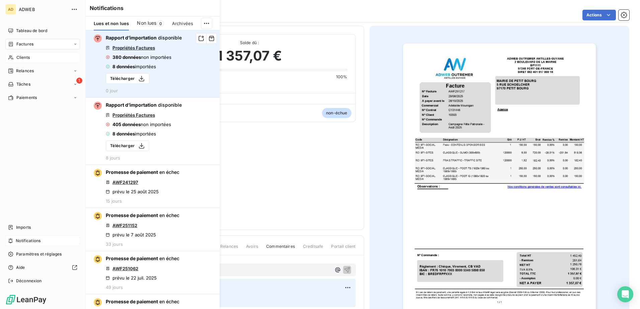
click at [32, 42] on span "Factures" at bounding box center [24, 44] width 17 height 6
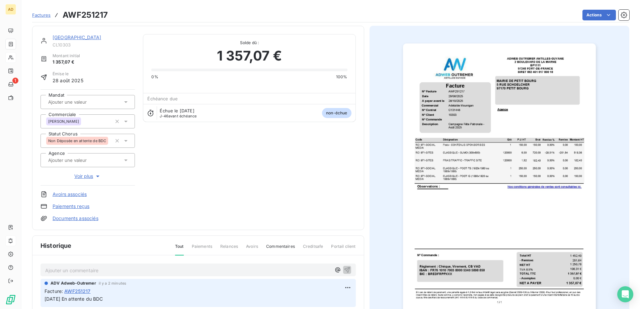
click at [34, 16] on span "Factures" at bounding box center [41, 14] width 18 height 5
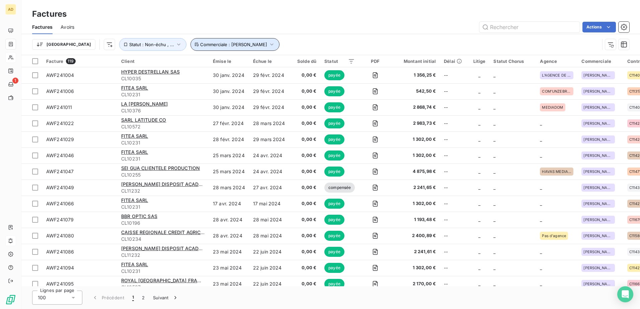
click at [268, 43] on icon "button" at bounding box center [271, 44] width 7 height 7
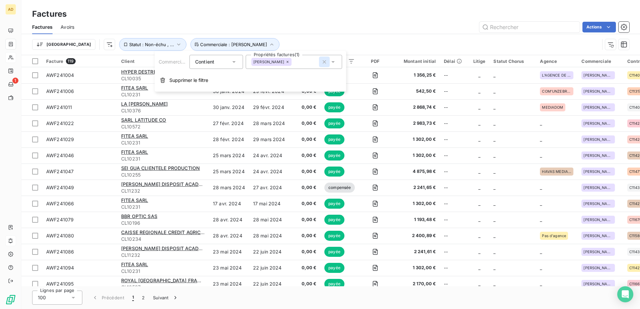
click at [322, 62] on icon "button" at bounding box center [324, 62] width 7 height 7
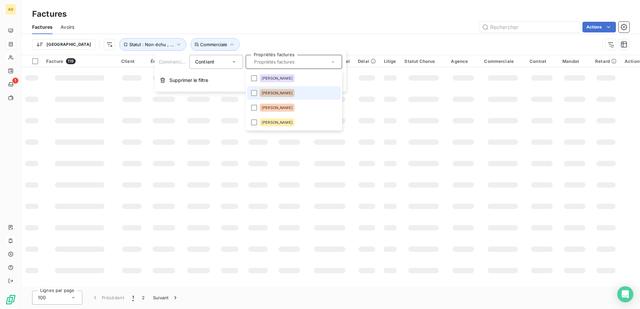
click at [272, 92] on span "[PERSON_NAME]" at bounding box center [277, 93] width 31 height 4
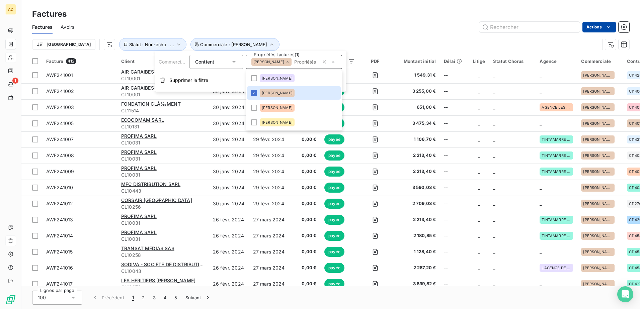
click at [425, 28] on html "AD 1 Factures Factures Avoirs Actions Trier Statut : Non-échu , ... Commerciale…" at bounding box center [320, 154] width 640 height 309
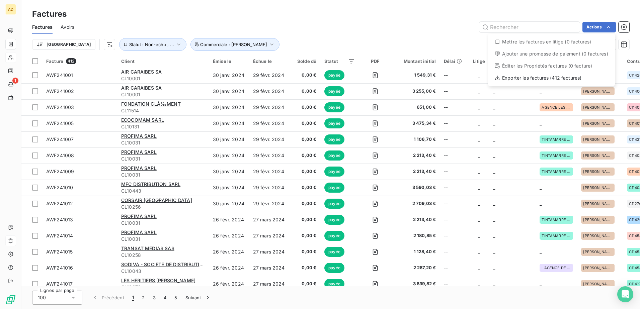
click at [237, 45] on html "AD 1 Factures Factures Avoirs Actions Mettre les factures en litige (0 factures…" at bounding box center [320, 154] width 640 height 309
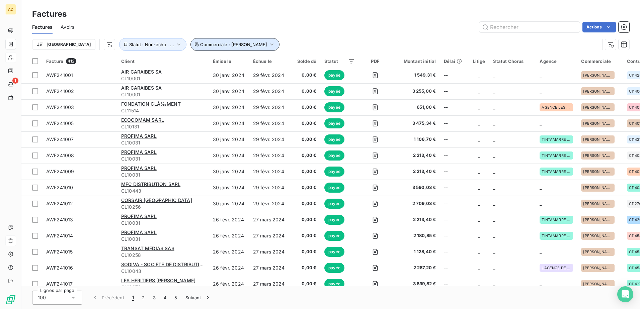
click at [268, 44] on icon "button" at bounding box center [271, 44] width 7 height 7
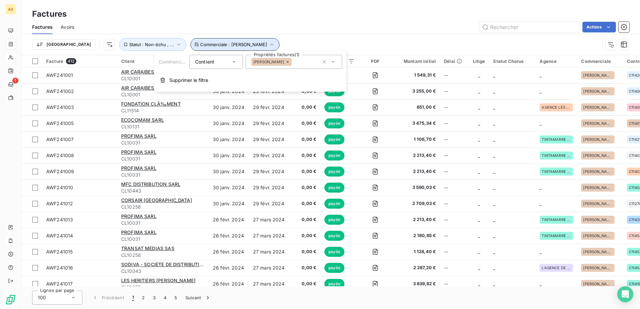
click at [243, 44] on button "Commerciale : [PERSON_NAME]" at bounding box center [234, 44] width 89 height 13
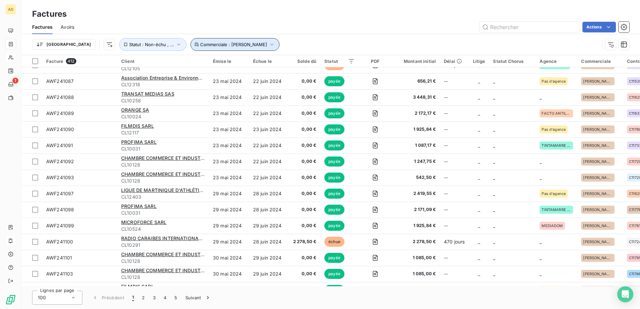
scroll to position [1205, 0]
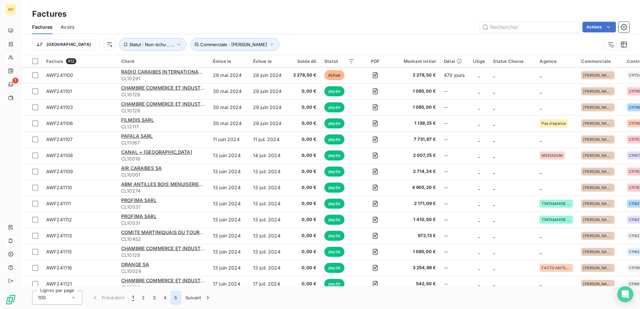
click at [173, 188] on button "5" at bounding box center [175, 298] width 11 height 14
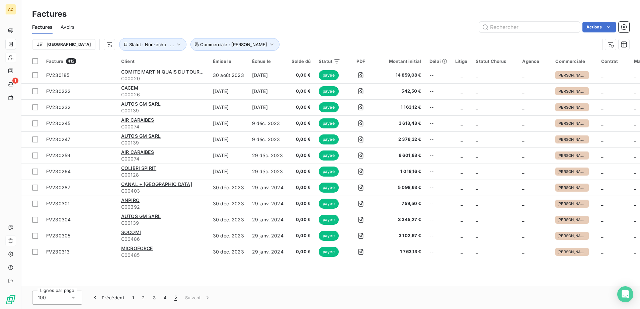
scroll to position [0, 0]
click at [166, 188] on button "4" at bounding box center [165, 298] width 11 height 14
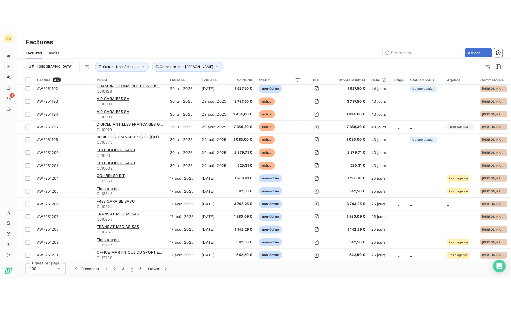
scroll to position [1123, 0]
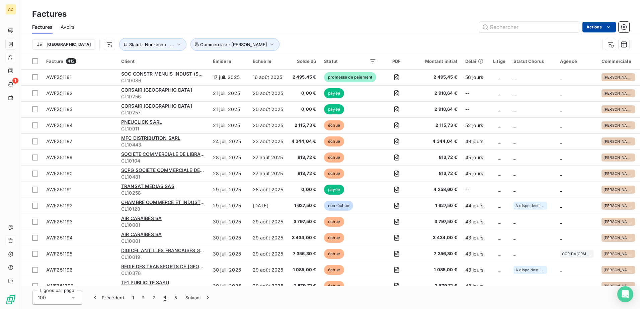
click at [425, 27] on html "AD 1 Factures Factures Avoirs Actions Trier Statut : Non-échu , ... Commerciale…" at bounding box center [320, 154] width 640 height 309
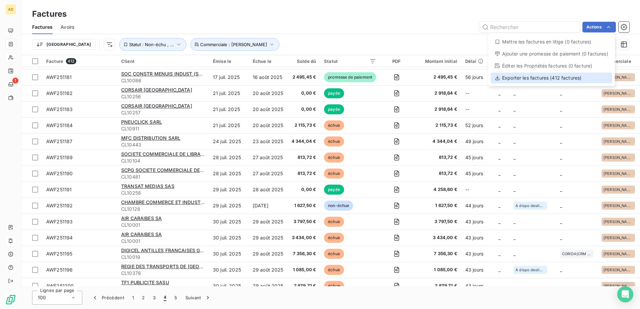
click at [425, 80] on div "Exporter les factures (412 factures)" at bounding box center [552, 78] width 122 height 11
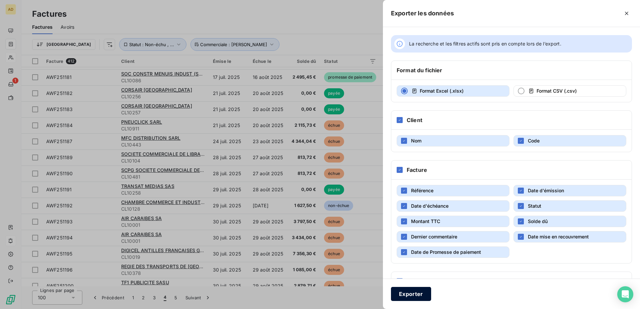
click at [425, 188] on button "Exporter" at bounding box center [411, 294] width 40 height 14
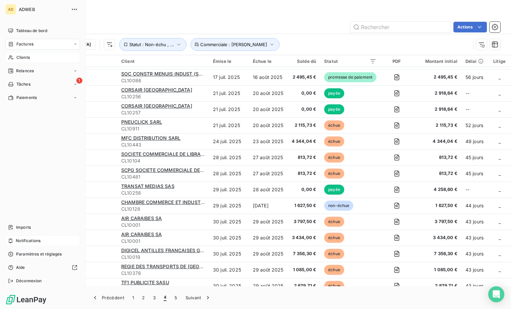
click at [25, 54] on div "Clients" at bounding box center [42, 57] width 75 height 11
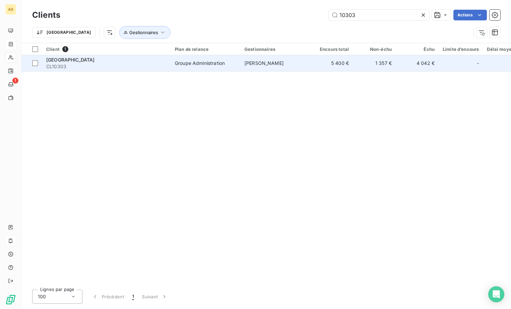
click at [191, 70] on td "Groupe Administration" at bounding box center [206, 63] width 70 height 16
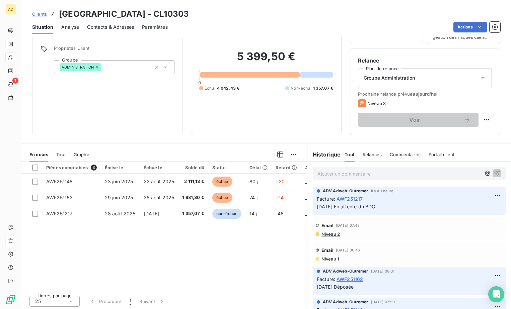
scroll to position [44, 0]
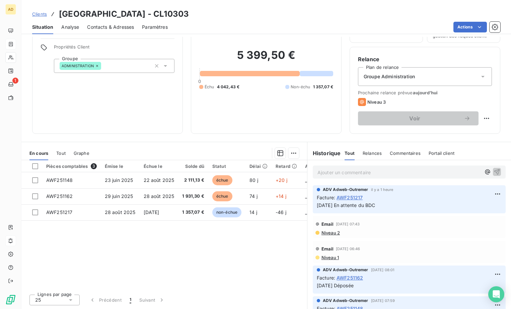
click at [329, 188] on span "Niveau 2" at bounding box center [330, 232] width 19 height 5
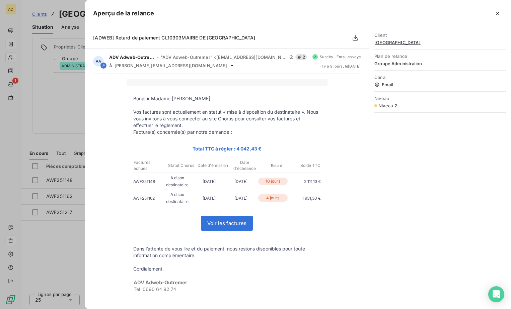
click at [46, 105] on div at bounding box center [255, 154] width 511 height 309
